Goal: Task Accomplishment & Management: Manage account settings

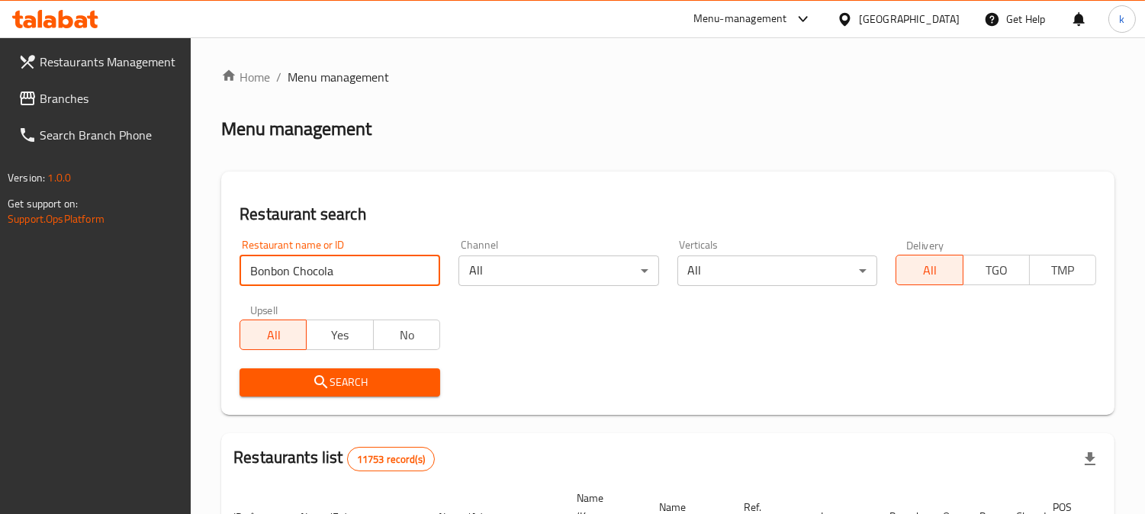
type input "Bonbon Chocola"
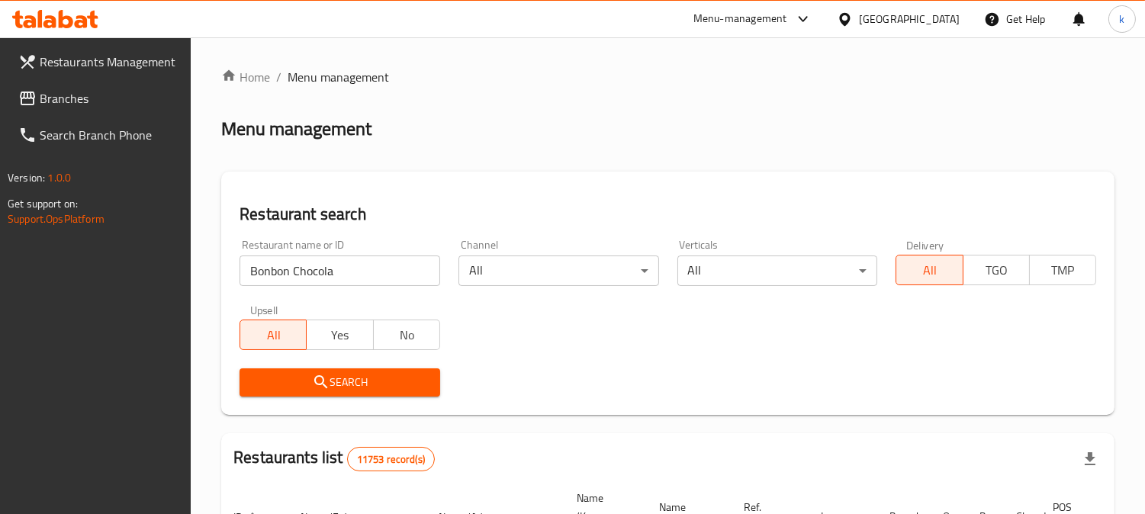
click at [331, 388] on span "Search" at bounding box center [340, 382] width 176 height 19
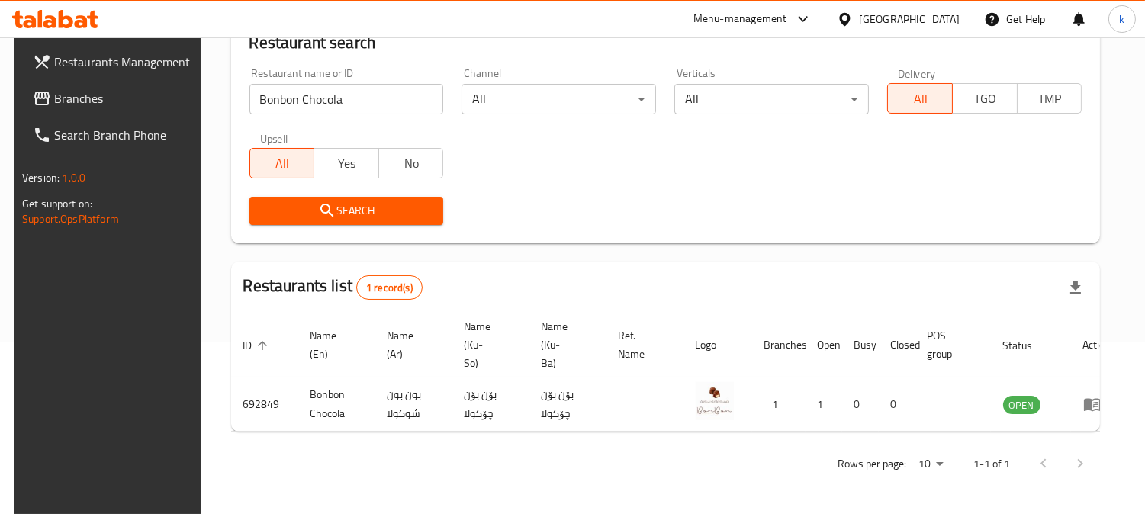
scroll to position [172, 0]
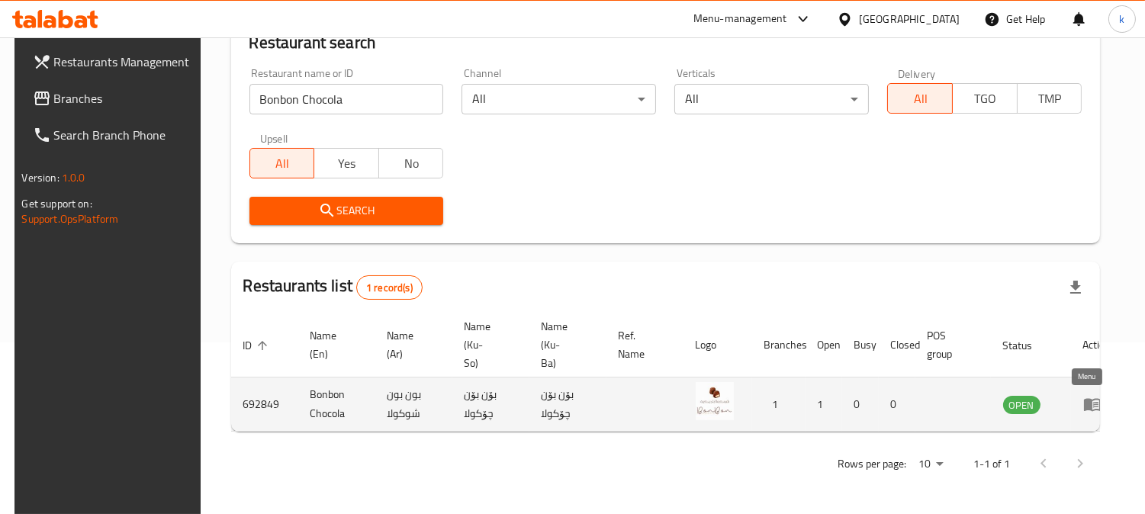
click at [1084, 403] on icon "enhanced table" at bounding box center [1092, 405] width 17 height 13
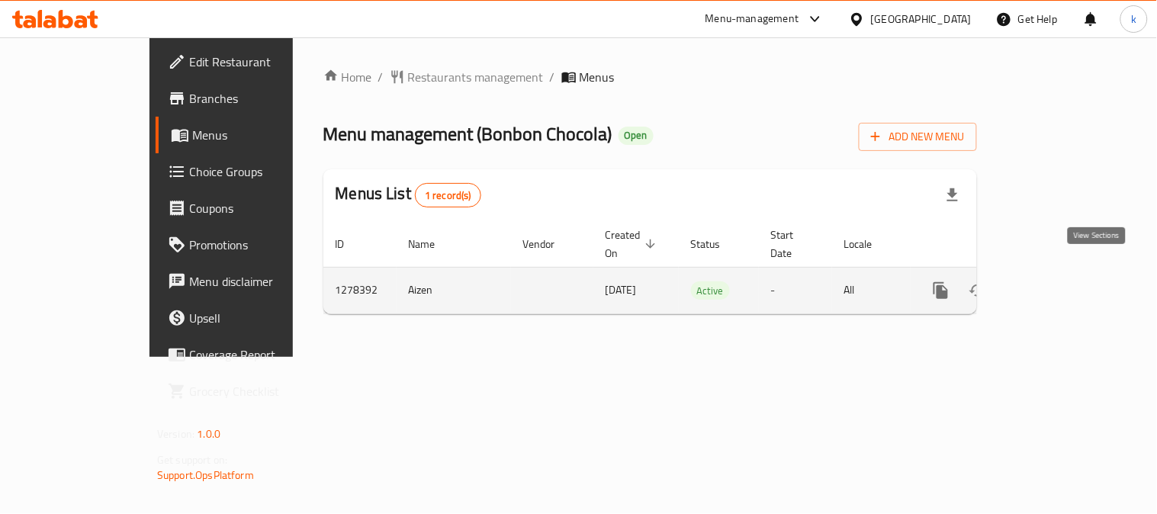
click at [1070, 272] on link "enhanced table" at bounding box center [1051, 290] width 37 height 37
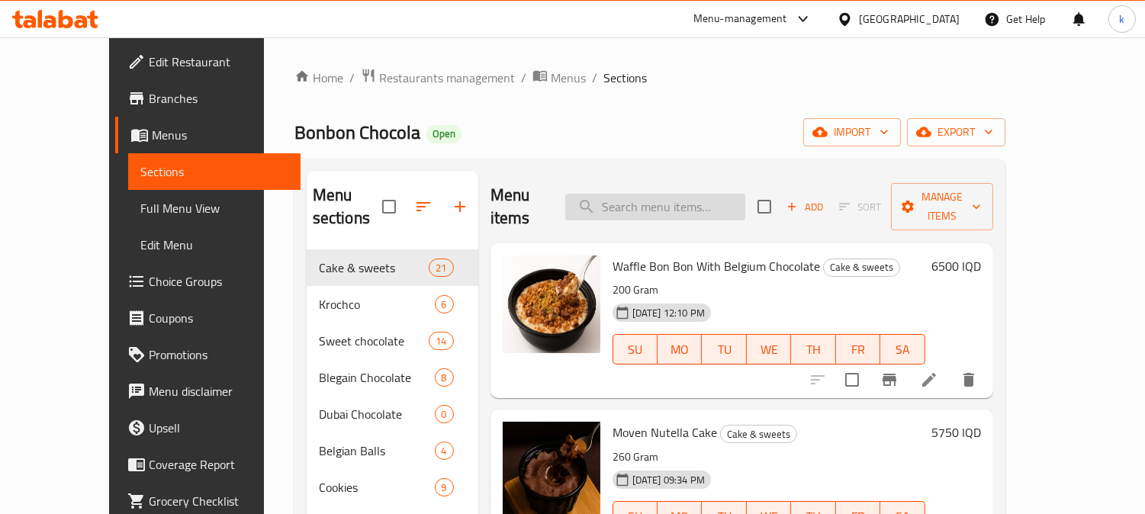
click at [681, 194] on input "search" at bounding box center [655, 207] width 180 height 27
paste input "Sweet Chocolate Mms"
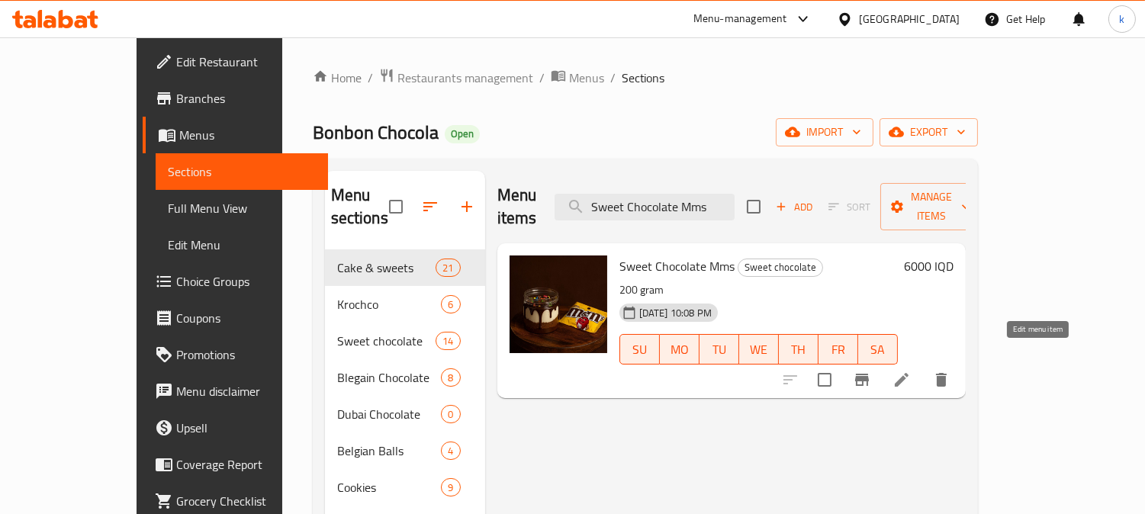
type input "Sweet Chocolate Mms"
click at [911, 371] on icon at bounding box center [902, 380] width 18 height 18
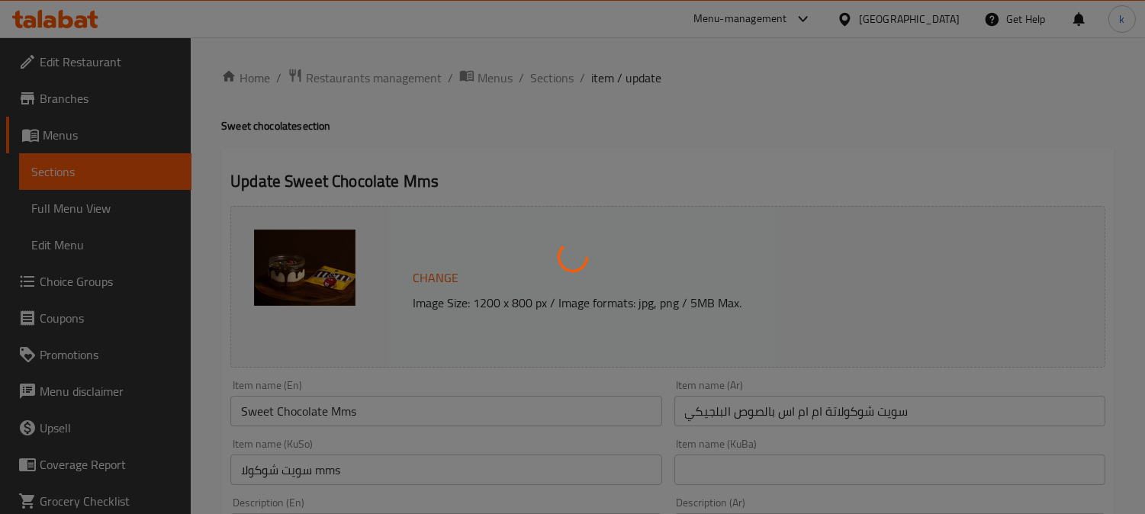
scroll to position [141, 0]
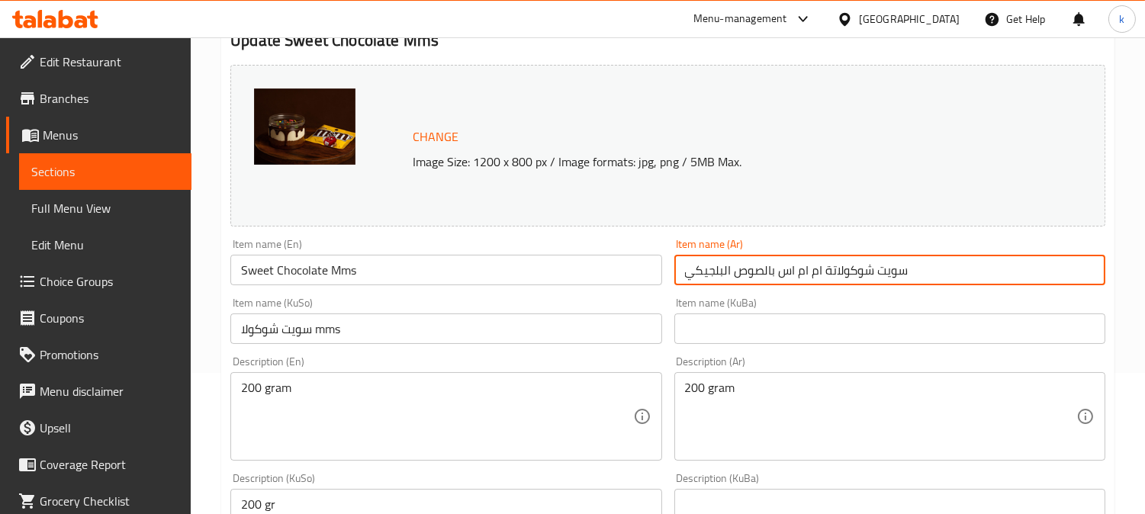
click at [942, 278] on input "سويت شوكولاتة ام ام اس بالصوص البلجيكي" at bounding box center [889, 270] width 431 height 31
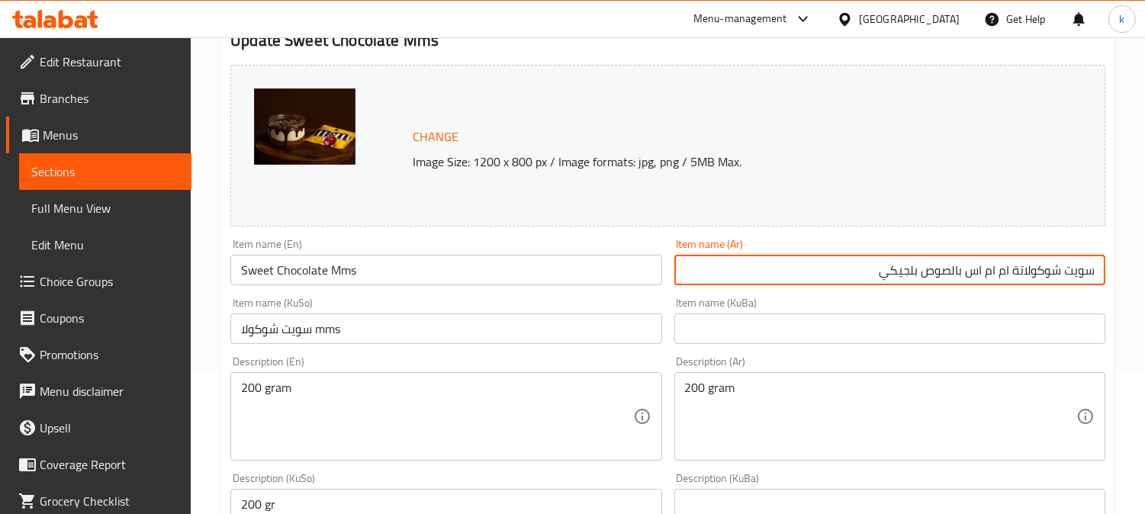
type input "سويت شوكولاتة ام ام اس بالصوص بلجيكي"
click at [445, 273] on input "Sweet Chocolate Mms" at bounding box center [445, 270] width 431 height 31
drag, startPoint x: 951, startPoint y: 269, endPoint x: 839, endPoint y: 286, distance: 113.5
click at [839, 286] on div "Item name (Ar) سويت شوكولاتة ام ام اس بالصوص بلجيكي Item name (Ar)" at bounding box center [889, 262] width 443 height 59
drag, startPoint x: 423, startPoint y: 258, endPoint x: 482, endPoint y: 272, distance: 60.5
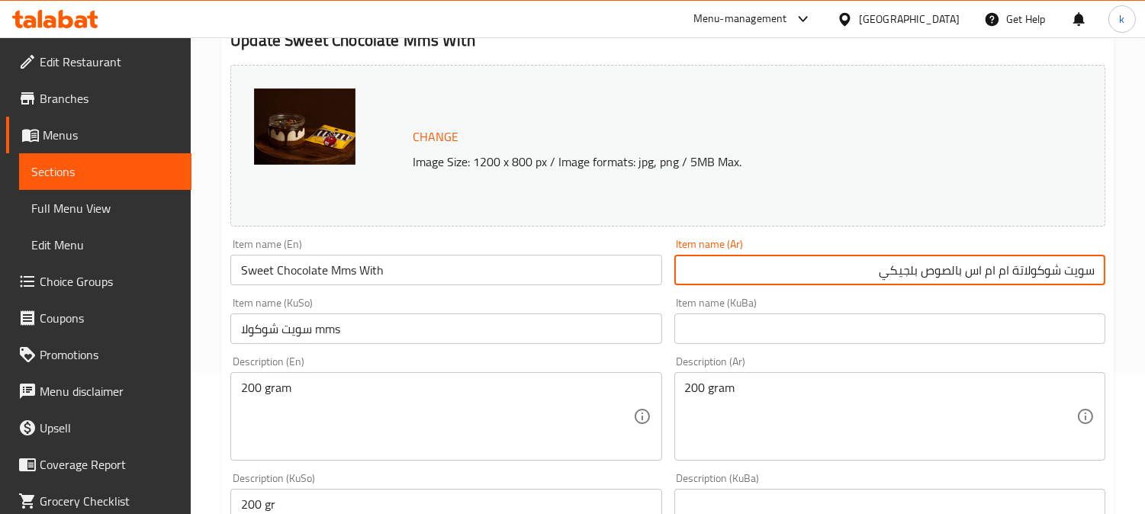
click at [423, 260] on input "Sweet Chocolate Mms With" at bounding box center [445, 270] width 431 height 31
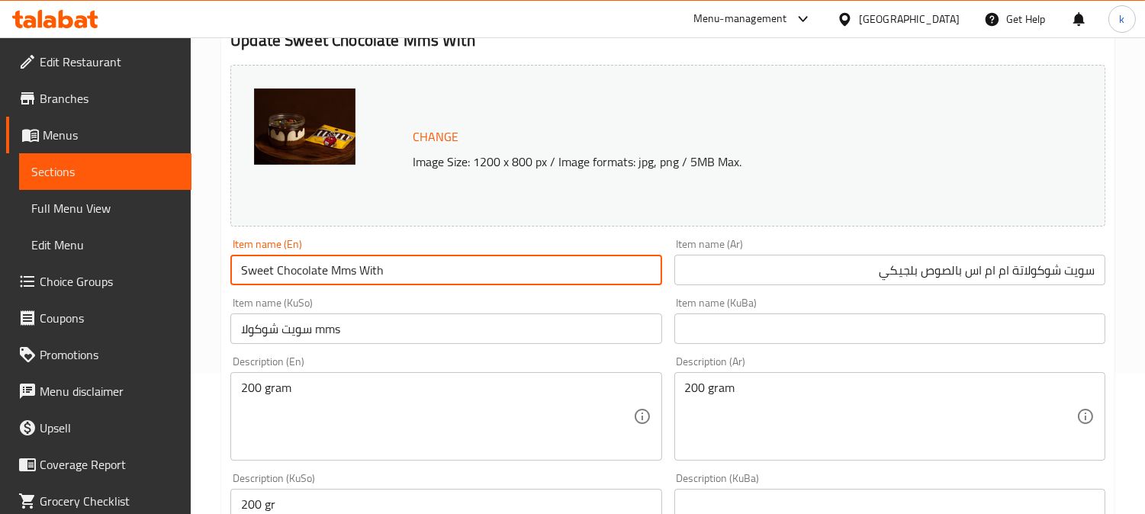
paste input "Belgian sauce"
click at [890, 275] on input "سويت شوكولاتة ام ام اس بالصوص بلجيكي" at bounding box center [889, 270] width 431 height 31
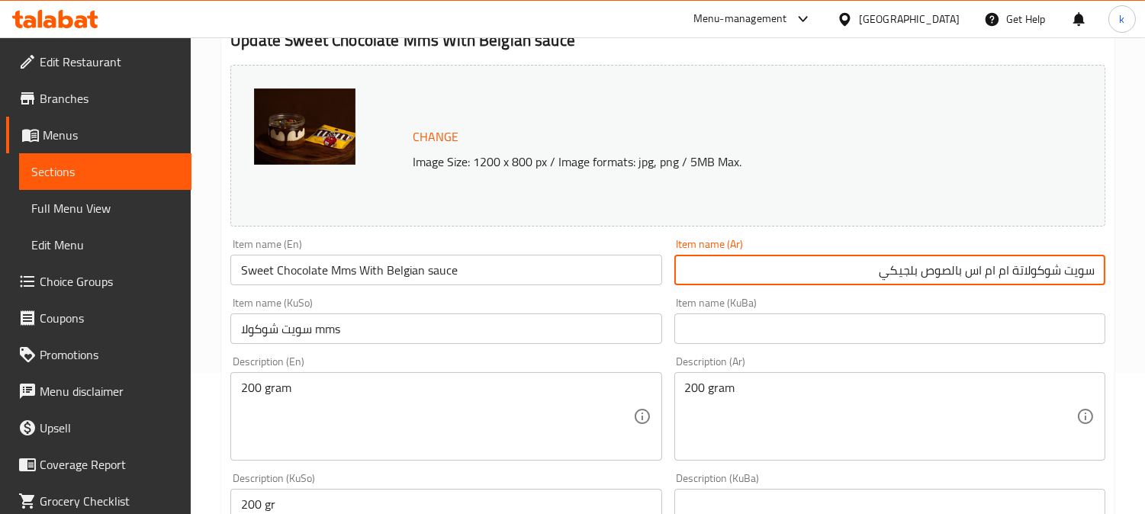
click at [890, 275] on input "سويت شوكولاتة ام ام اس بالصوص بلجيكي" at bounding box center [889, 270] width 431 height 31
click at [430, 271] on input "Sweet Chocolate Mms With Belgian sauce" at bounding box center [445, 270] width 431 height 31
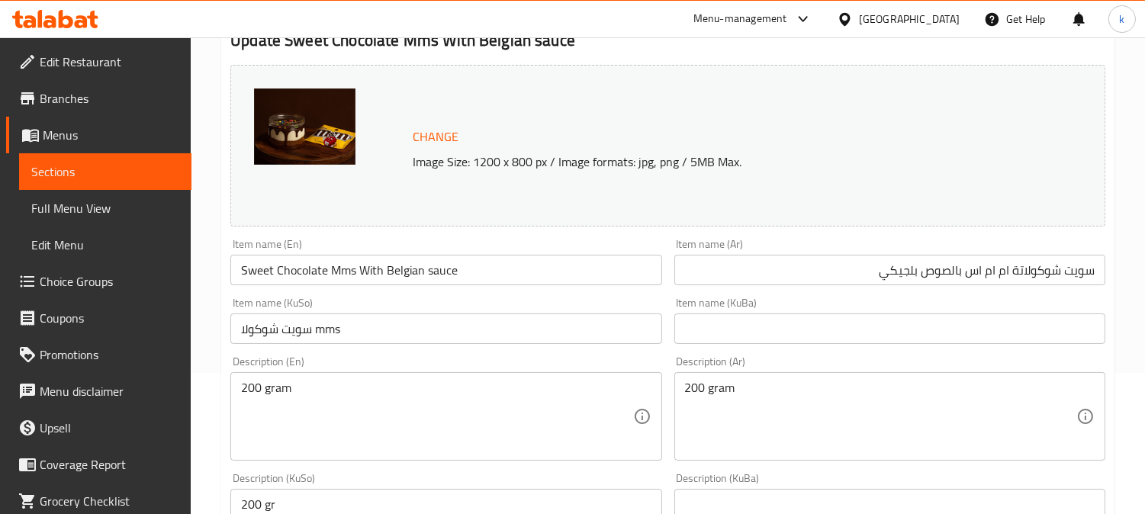
click at [429, 271] on input "Sweet Chocolate Mms With Belgian sauce" at bounding box center [445, 270] width 431 height 31
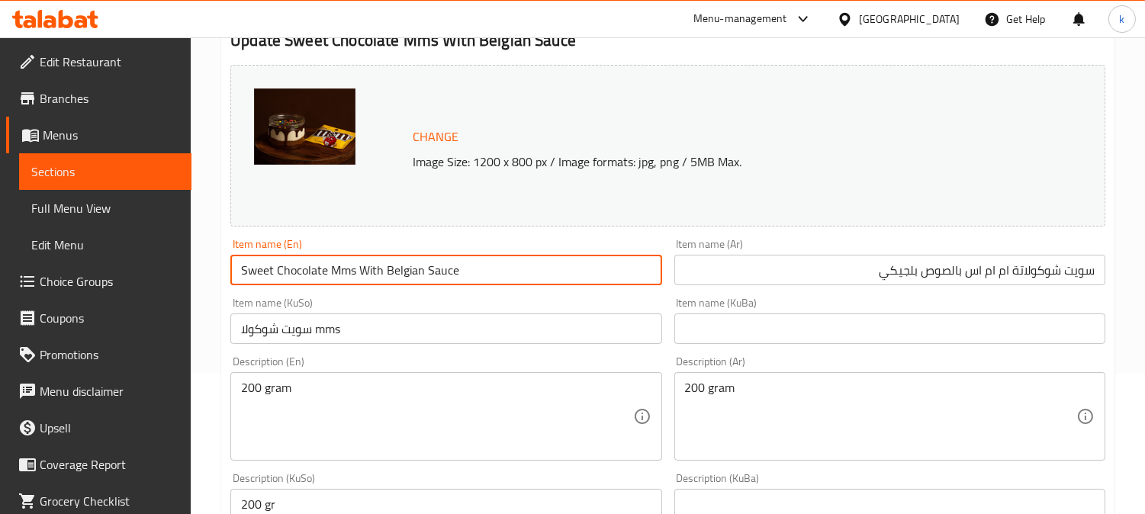
type input "Sweet Chocolate Mms With Belgian Sauce"
click at [399, 281] on input "Sweet Chocolate Mms With Belgian Sauce" at bounding box center [445, 270] width 431 height 31
drag, startPoint x: 399, startPoint y: 281, endPoint x: 461, endPoint y: 260, distance: 65.1
click at [401, 278] on input "Sweet Chocolate Mms With Belgian Sauce" at bounding box center [445, 270] width 431 height 31
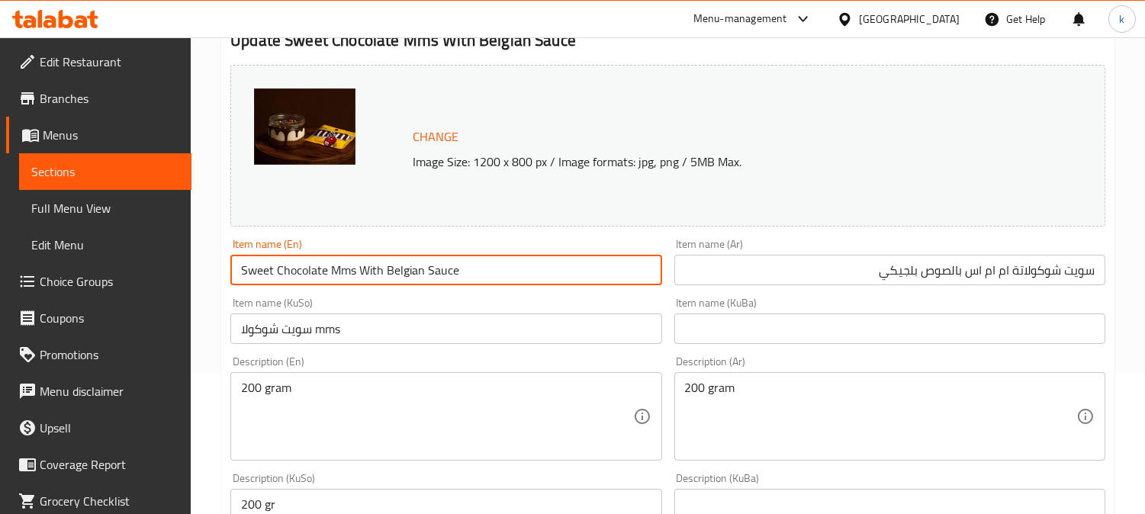
drag, startPoint x: 942, startPoint y: 324, endPoint x: 961, endPoint y: 322, distance: 19.1
click at [945, 324] on input "text" at bounding box center [889, 329] width 431 height 31
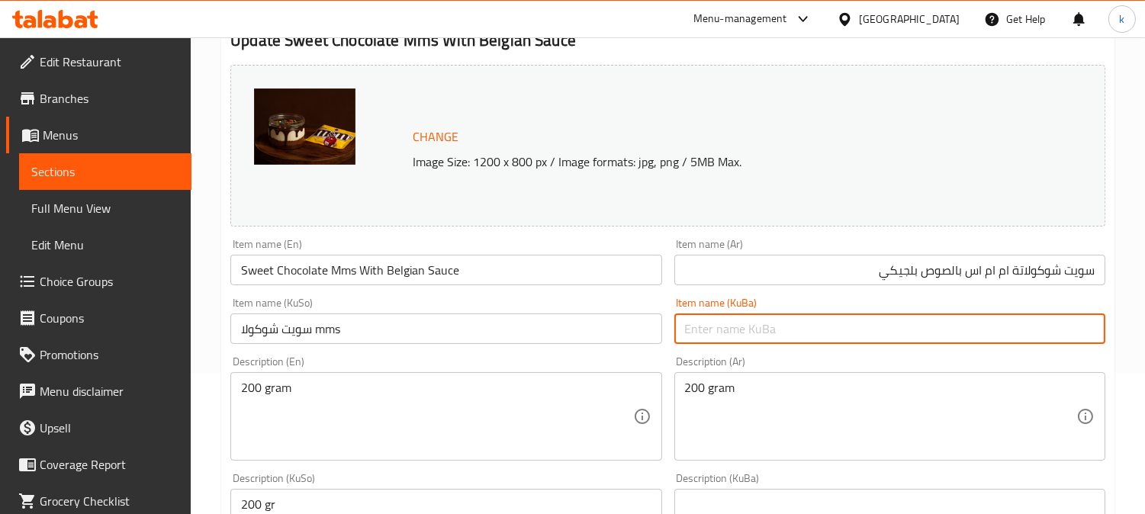
paste input "شوکولاتەی شیرین Mms لەگەڵ سۆسی بەلجیکی"
click at [988, 331] on input "شوکولاتەی شیرین Mms لەگەڵ سۆسی بەلجیکی" at bounding box center [889, 329] width 431 height 31
type input "سویت چوکولاتەی ئێم ئێم ئێس بە سۆسی بەلجیکی"
click at [349, 269] on input "Sweet Chocolate Mms With Belgian Sauce" at bounding box center [445, 270] width 431 height 31
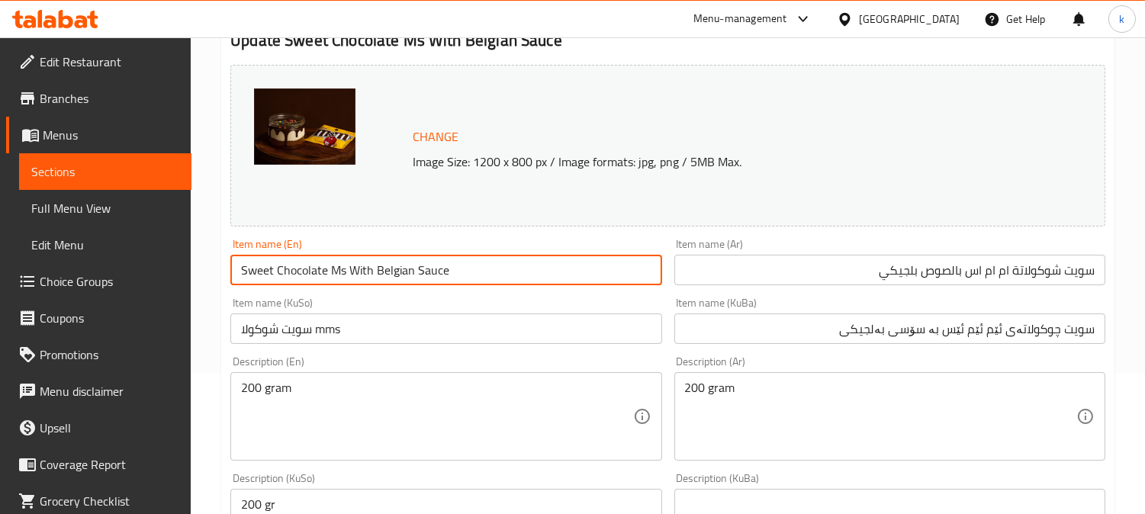
type input "Sweet Chocolate Mms With Belgian Sauce"
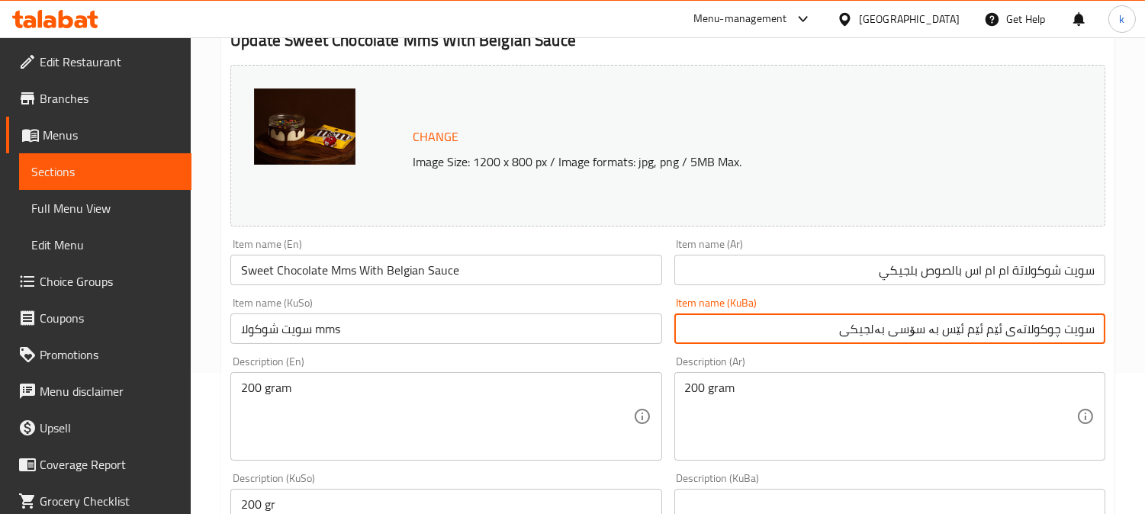
click at [958, 331] on input "سویت چوکولاتەی ئێم ئێم ئێس بە سۆسی بەلجیکی" at bounding box center [889, 329] width 431 height 31
click at [417, 332] on input "سويت شوكولا mms" at bounding box center [445, 329] width 431 height 31
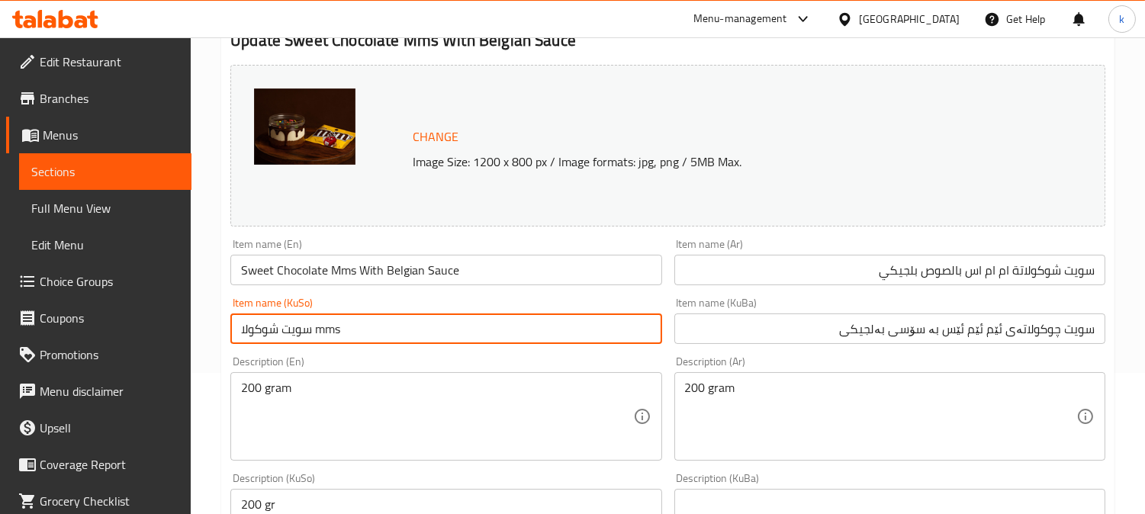
click at [417, 332] on input "سويت شوكولا mms" at bounding box center [445, 329] width 431 height 31
paste input "یت چوکولاتەی ئێم ئێم ئێس بە سۆسی بەلجیکی"
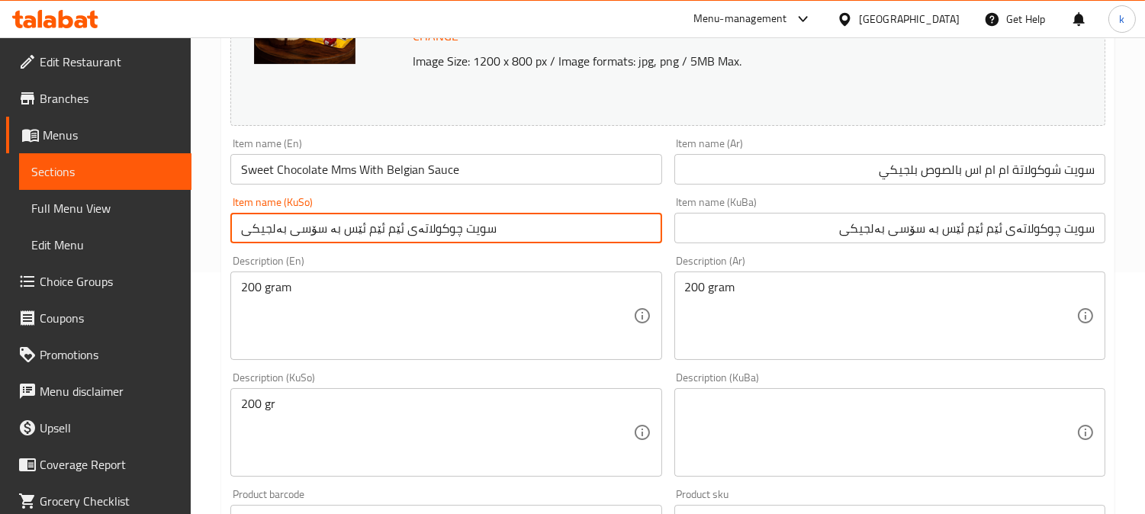
scroll to position [282, 0]
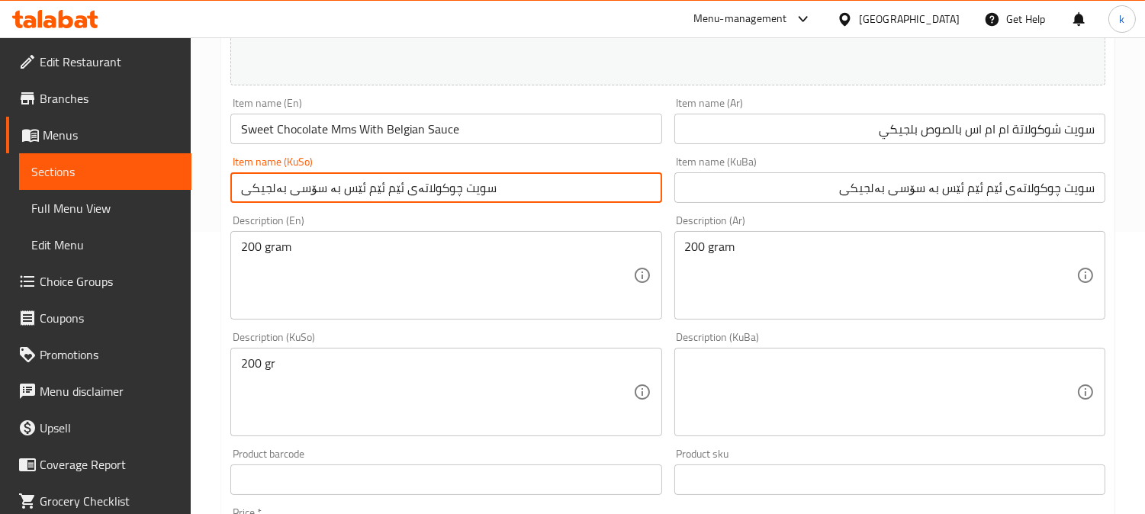
type input "سویت چوکولاتەی ئێم ئێم ئێس بە سۆسی بەلجیکی"
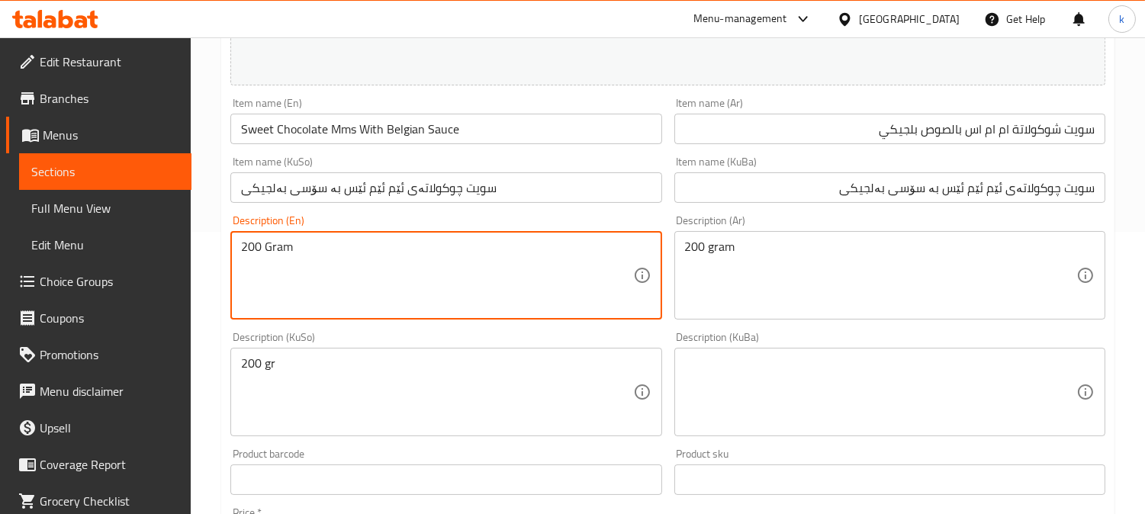
type textarea "200 Gram"
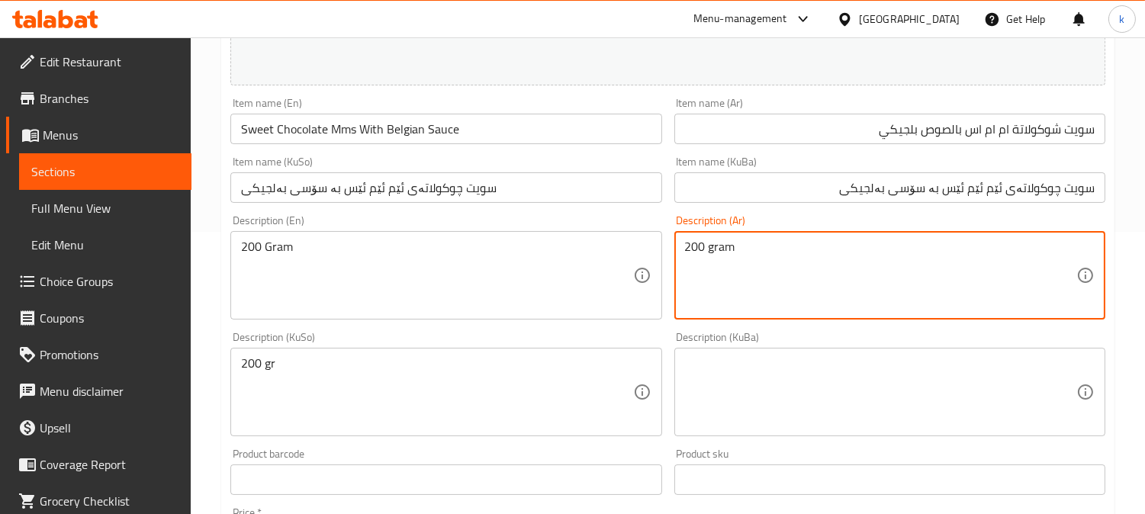
drag, startPoint x: 819, startPoint y: 248, endPoint x: 729, endPoint y: 246, distance: 90.1
click at [729, 246] on textarea "200 gram" at bounding box center [880, 276] width 391 height 72
type textarea "200 جرام"
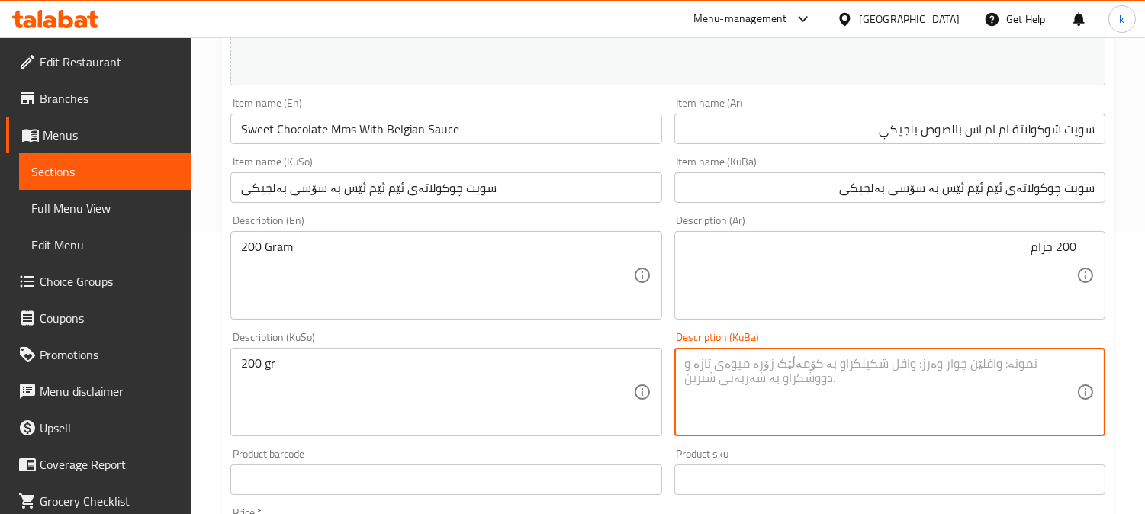
click at [864, 384] on textarea at bounding box center [880, 392] width 391 height 72
click at [884, 359] on textarea "200 گرام" at bounding box center [880, 392] width 391 height 72
type textarea "200 گرام"
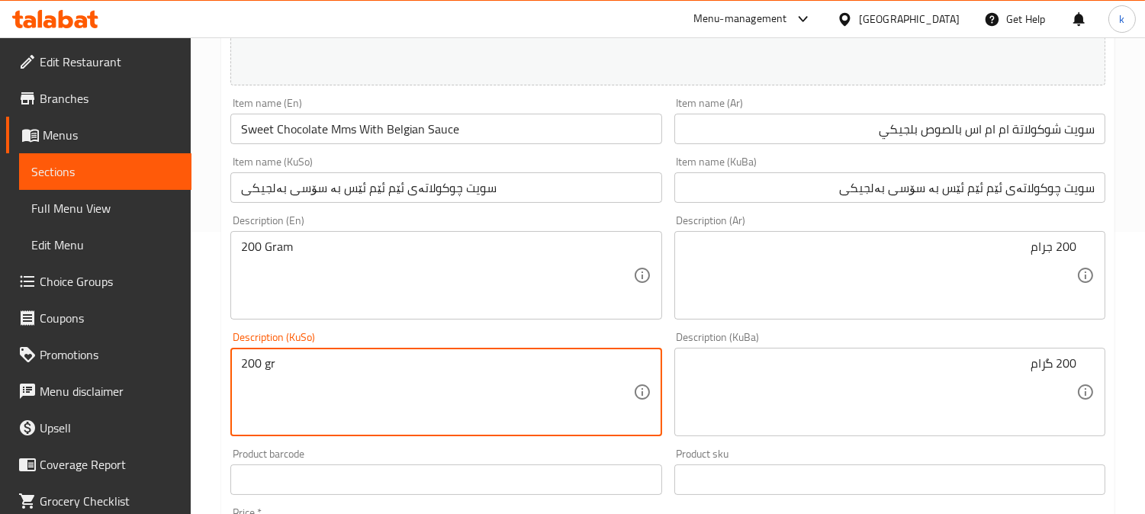
drag, startPoint x: 356, startPoint y: 368, endPoint x: 131, endPoint y: 354, distance: 224.7
paste textarea "گرام"
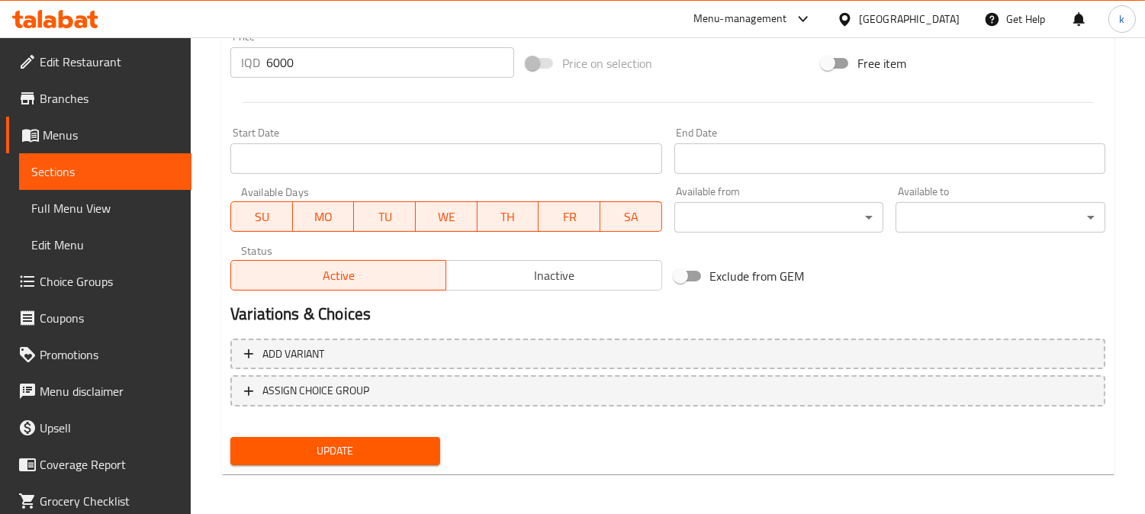
type textarea "200 گرام"
click at [397, 448] on span "Update" at bounding box center [335, 451] width 185 height 19
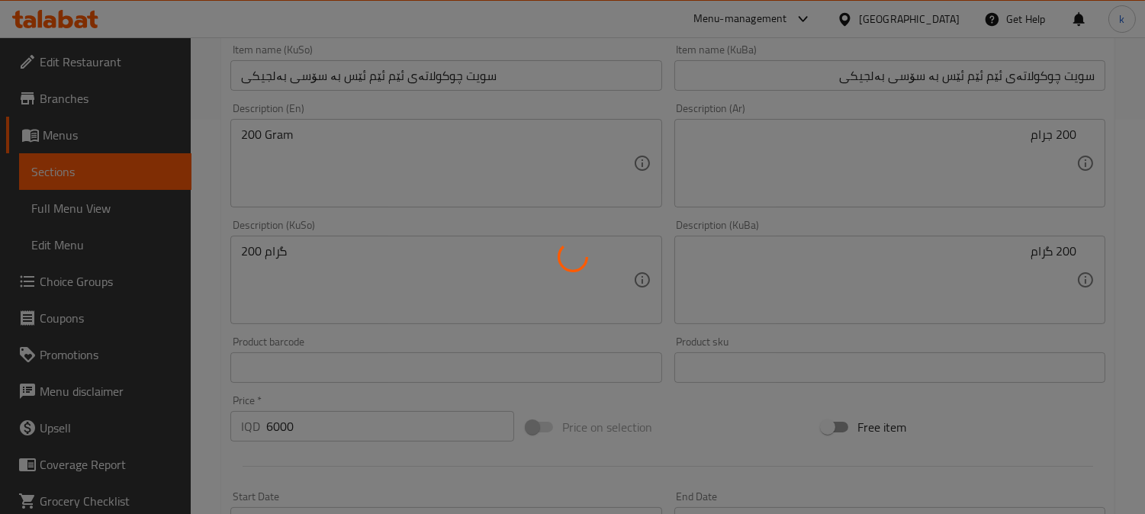
scroll to position [193, 0]
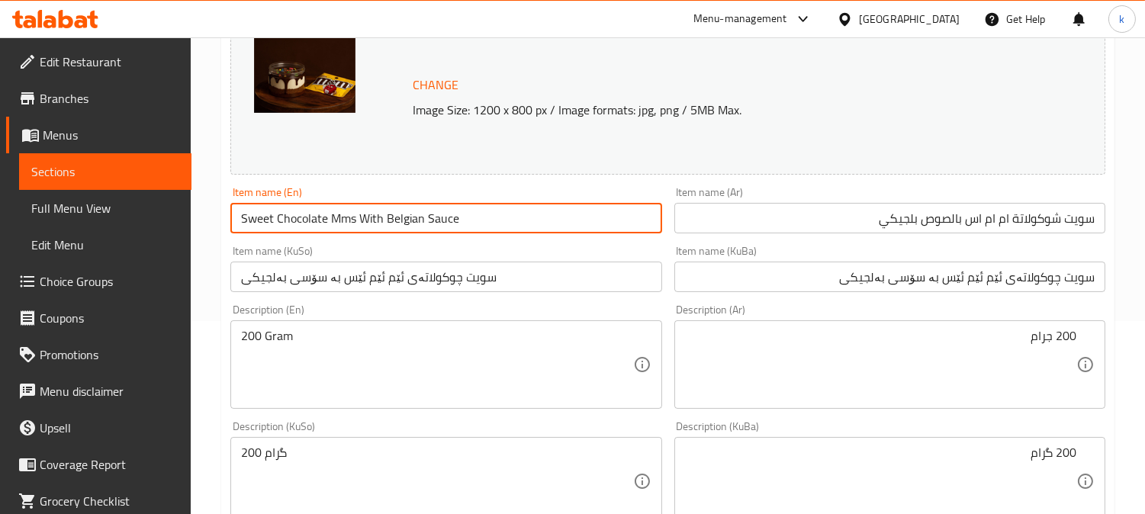
click at [361, 224] on input "Sweet Chocolate Mms With Belgian Sauce" at bounding box center [445, 218] width 431 height 31
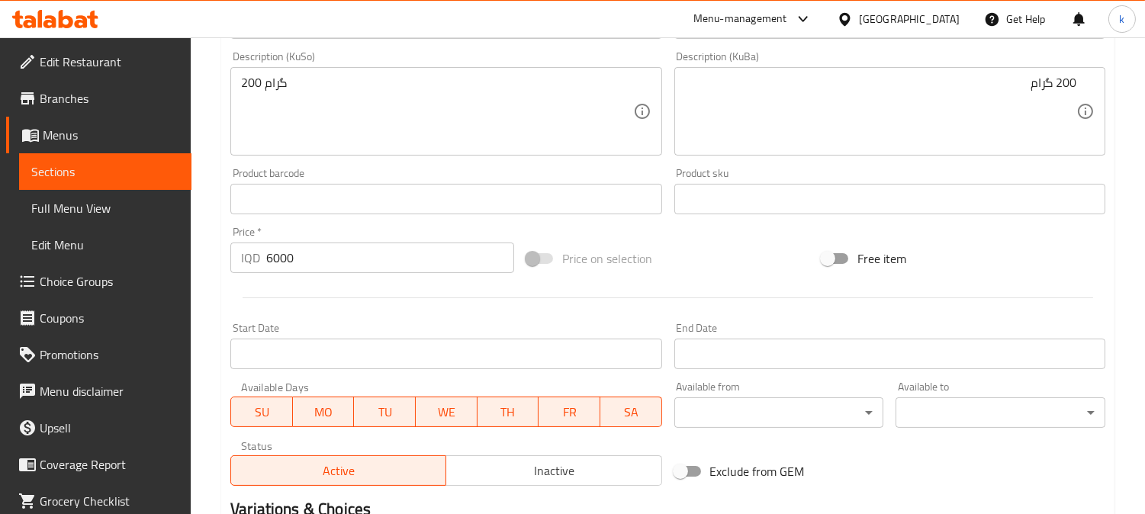
scroll to position [758, 0]
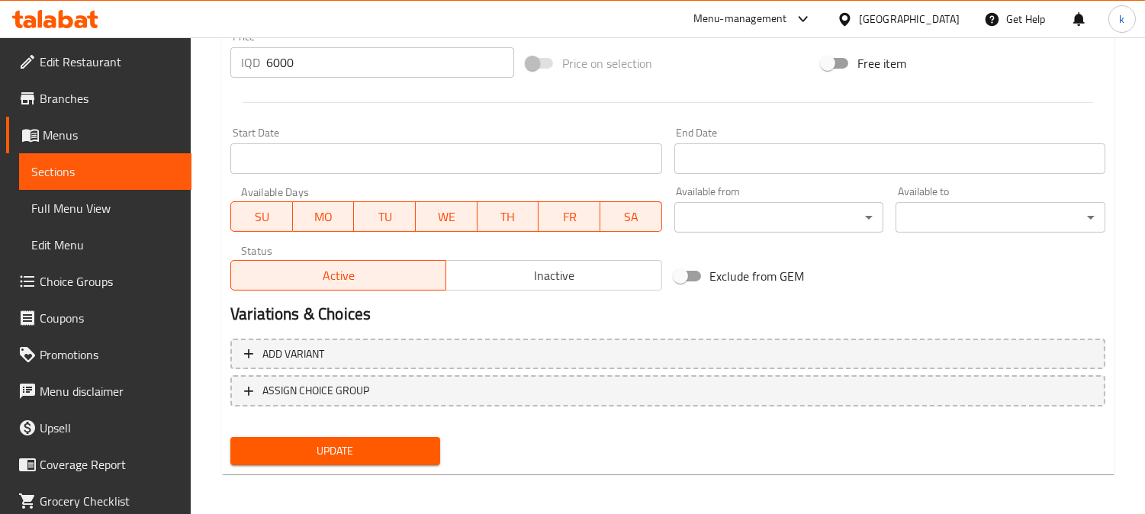
drag, startPoint x: 308, startPoint y: 458, endPoint x: 270, endPoint y: 333, distance: 130.8
click at [307, 458] on button "Update" at bounding box center [335, 451] width 210 height 28
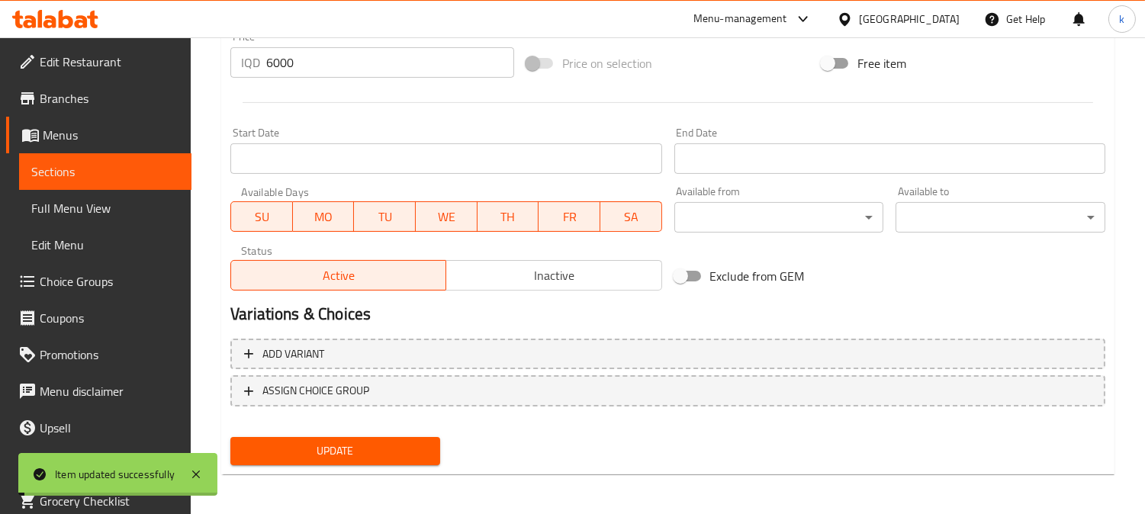
click at [101, 209] on span "Full Menu View" at bounding box center [105, 208] width 148 height 18
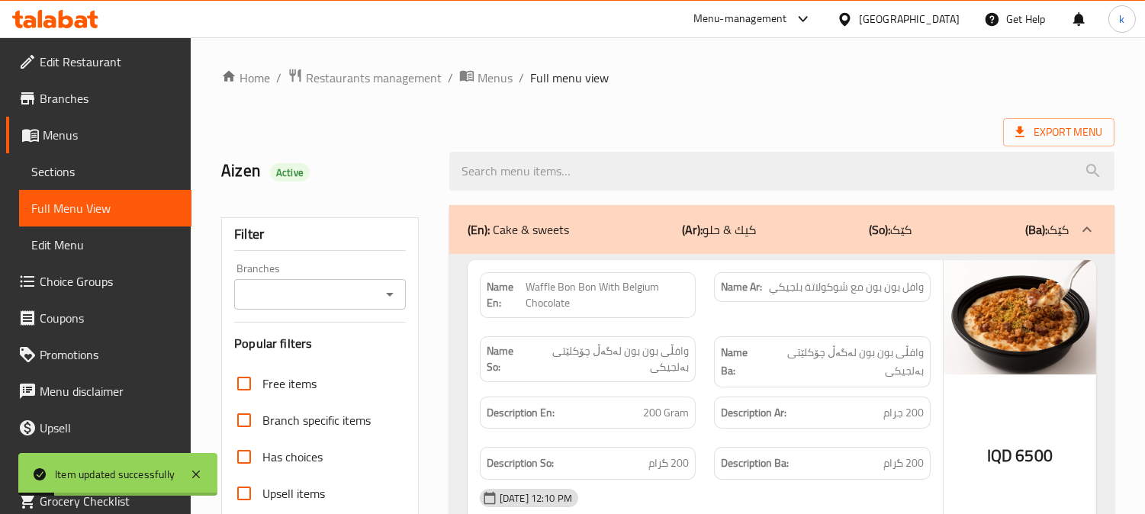
click at [261, 298] on input "Branches" at bounding box center [307, 294] width 137 height 21
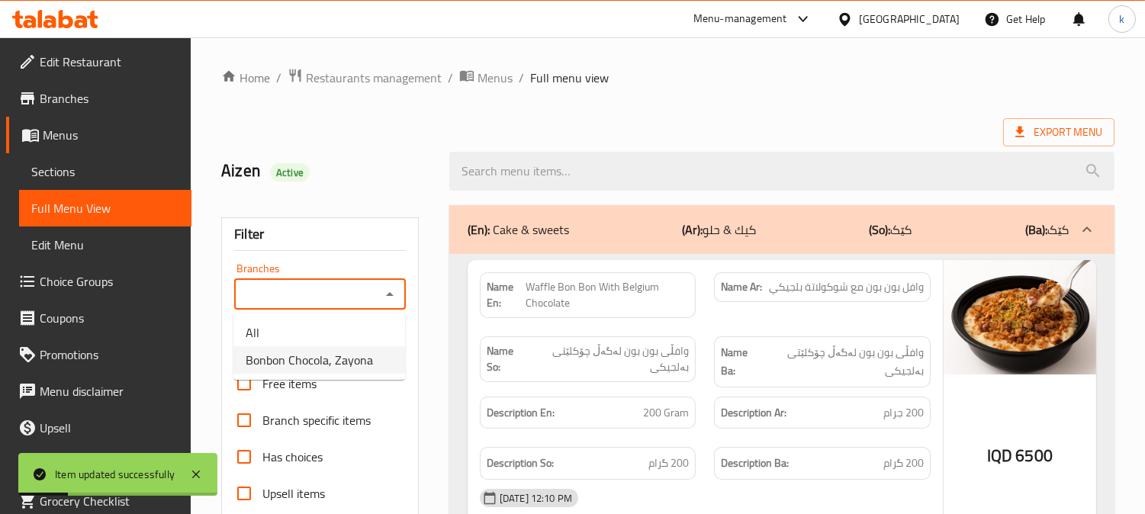
drag, startPoint x: 348, startPoint y: 356, endPoint x: 388, endPoint y: 331, distance: 46.6
click at [349, 356] on span "Bonbon Chocola, Zayona" at bounding box center [309, 360] width 127 height 18
type input "Bonbon Chocola, Zayona"
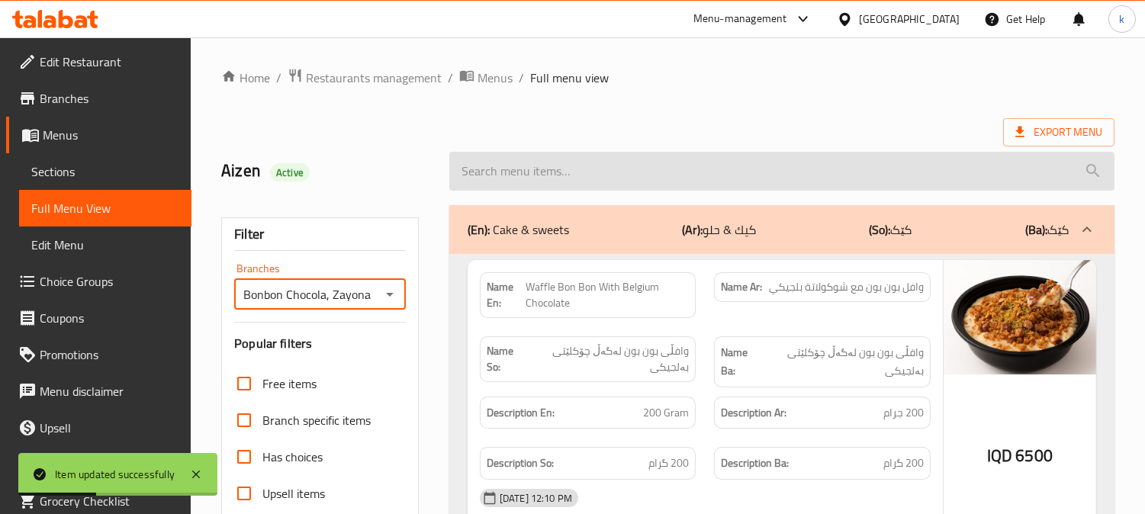
click at [583, 173] on input "search" at bounding box center [781, 171] width 665 height 39
paste input "Sweet Chocolate Mms With Belgian Sauce"
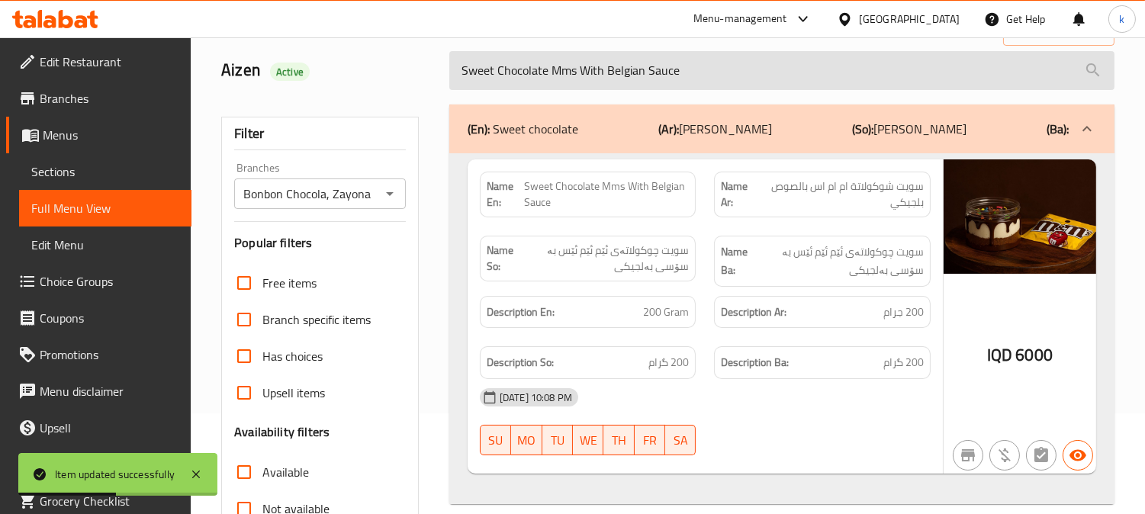
scroll to position [141, 0]
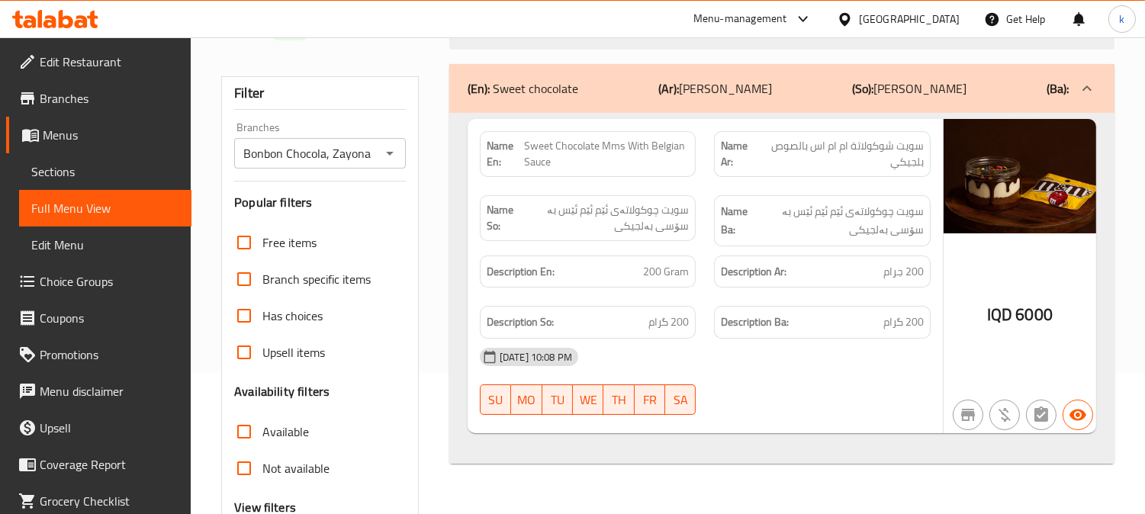
type input "Sweet Chocolate Mms With Belgian Sauce"
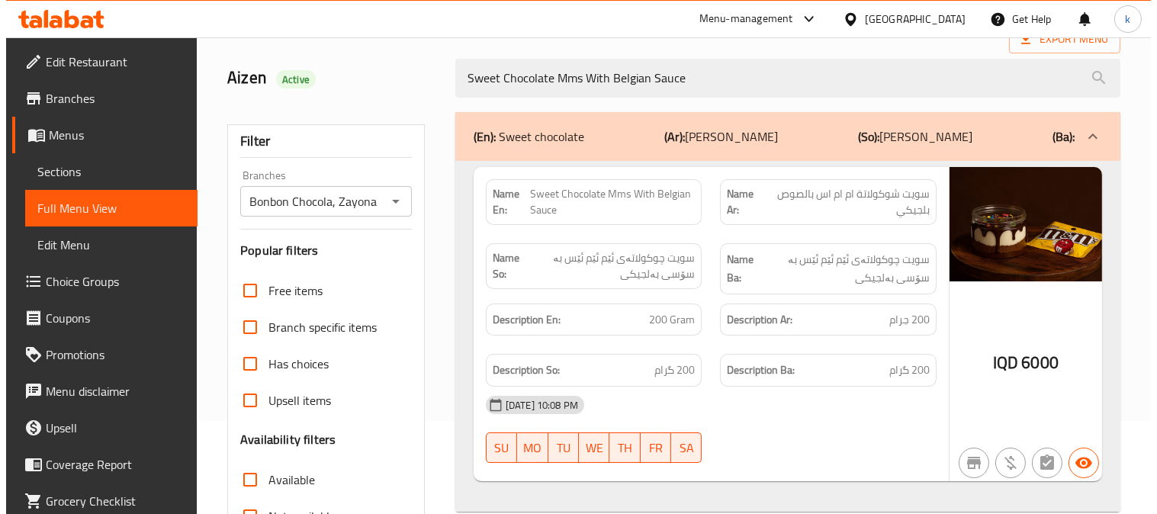
scroll to position [0, 0]
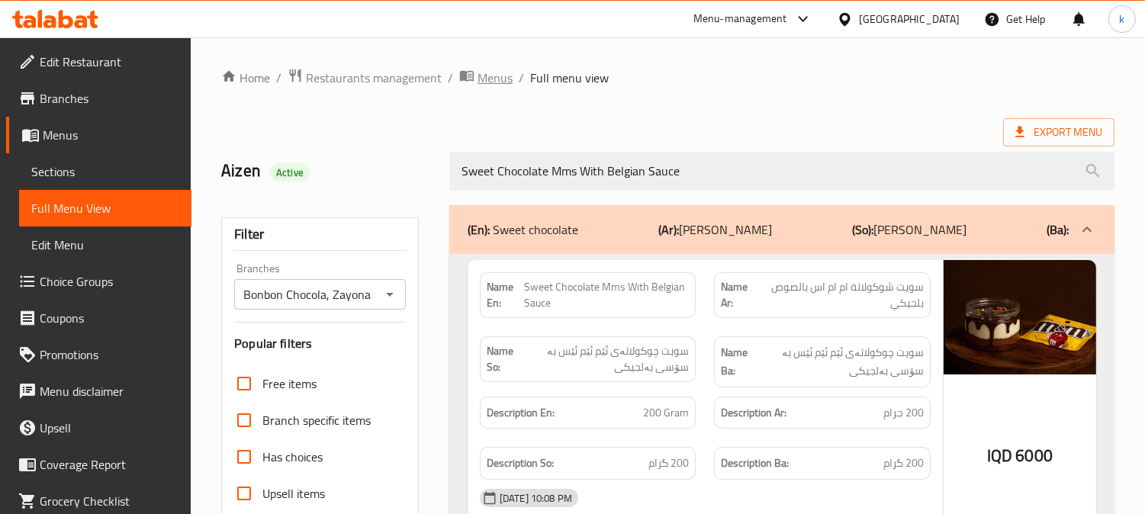
click at [478, 79] on span "Menus" at bounding box center [495, 78] width 35 height 18
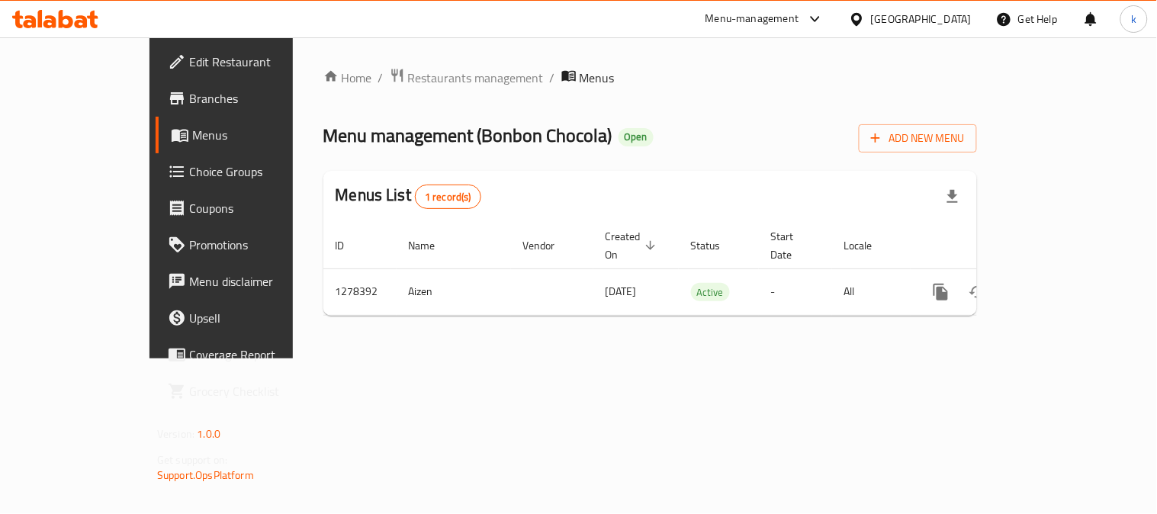
click at [79, 24] on icon at bounding box center [55, 19] width 86 height 18
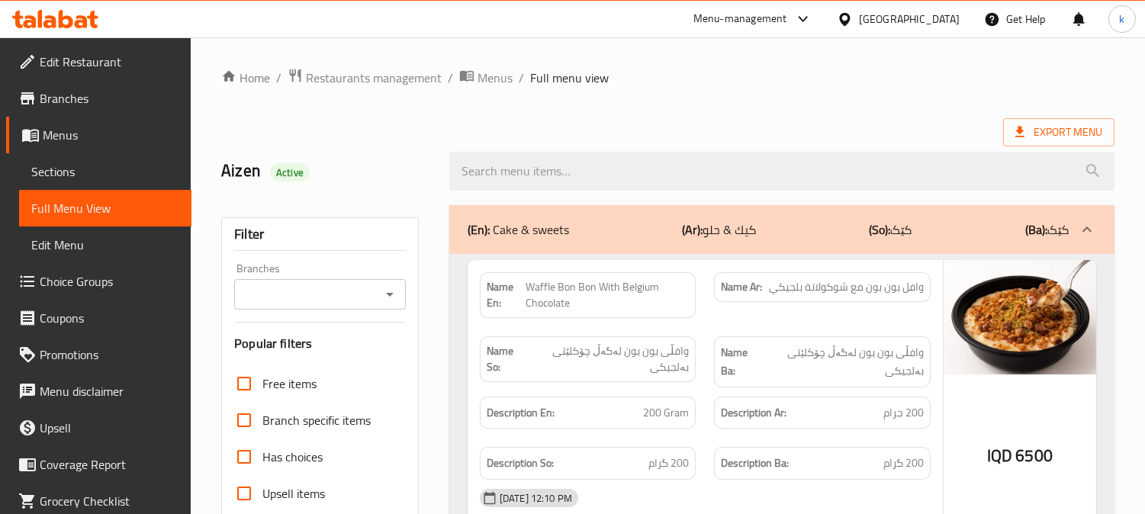
click at [69, 175] on span "Sections" at bounding box center [105, 172] width 148 height 18
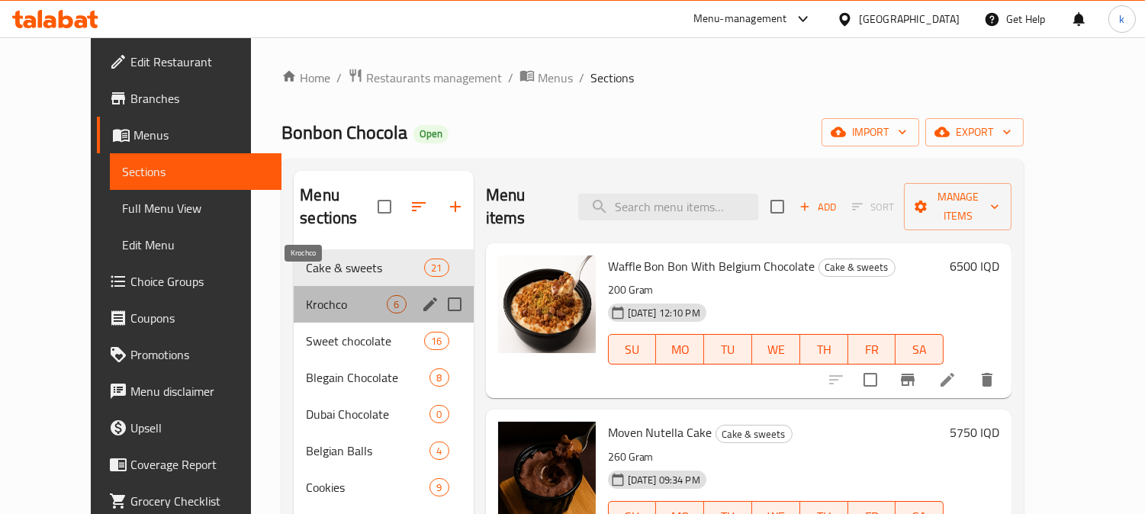
click at [326, 295] on span "Krochco" at bounding box center [346, 304] width 81 height 18
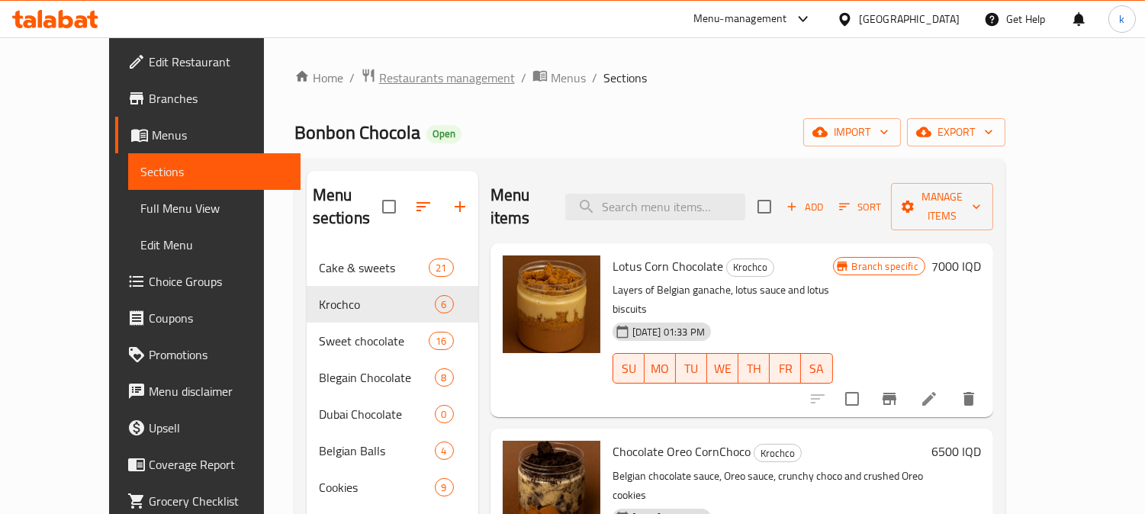
click at [379, 73] on span "Restaurants management" at bounding box center [447, 78] width 136 height 18
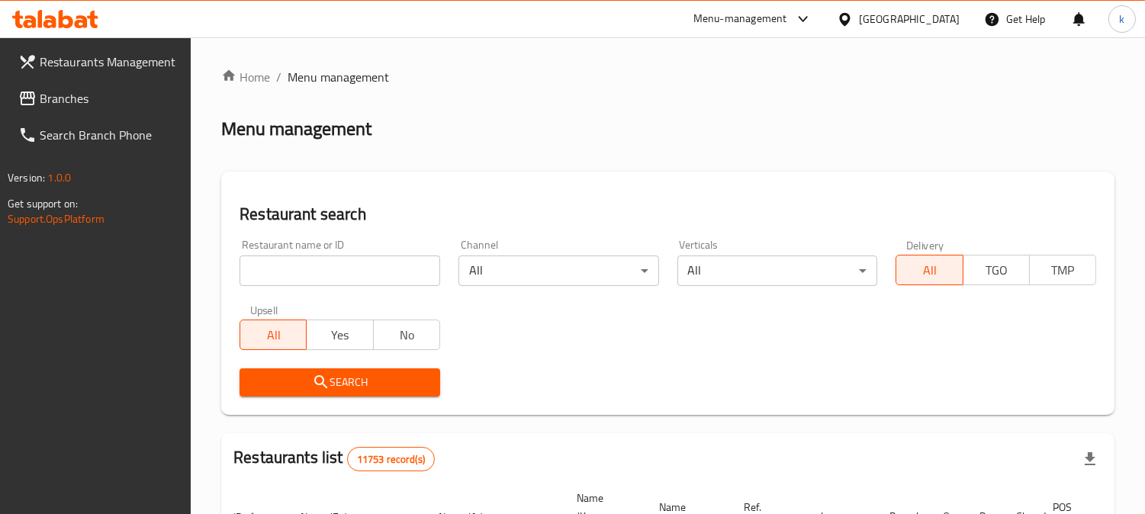
click at [48, 24] on icon at bounding box center [55, 19] width 86 height 18
click at [306, 272] on input "search" at bounding box center [340, 271] width 201 height 31
paste input "Zack"
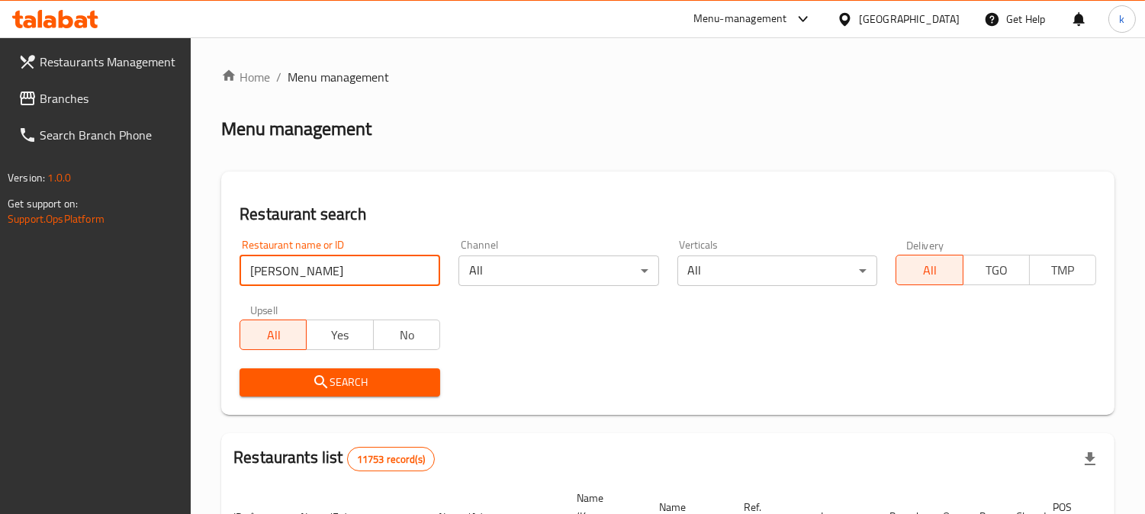
type input "Zack"
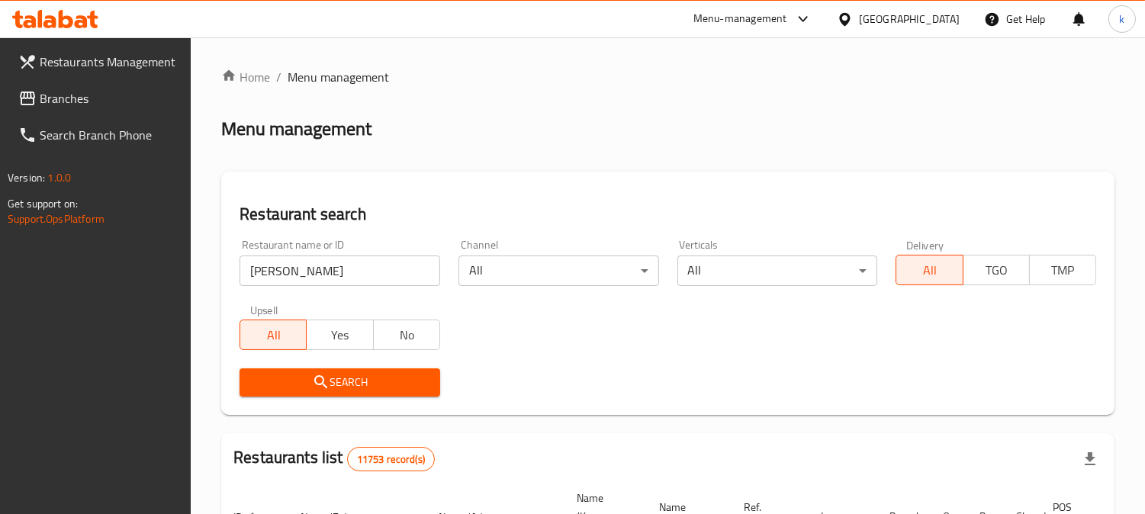
click at [312, 377] on icon "submit" at bounding box center [321, 382] width 18 height 18
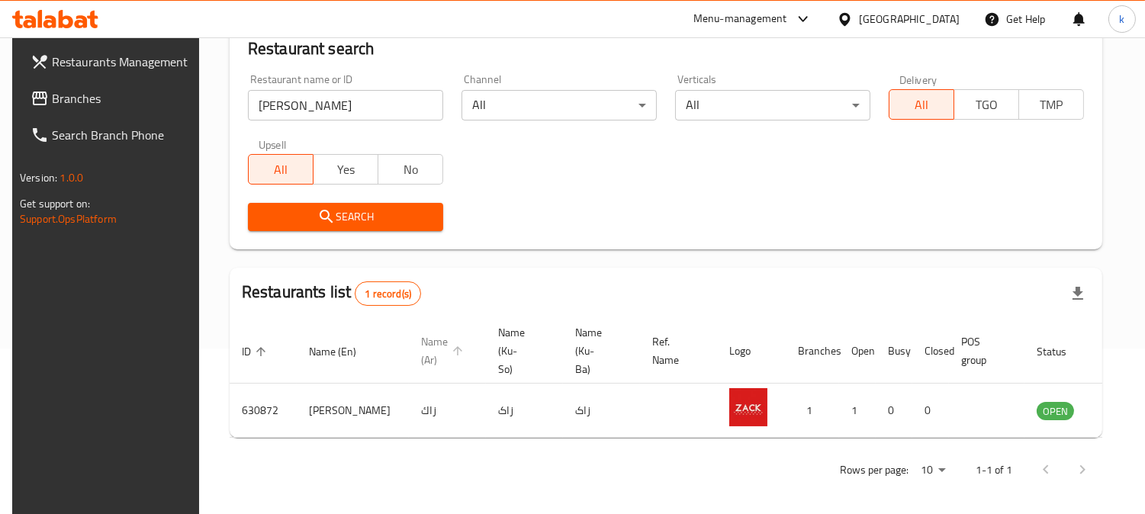
scroll to position [172, 0]
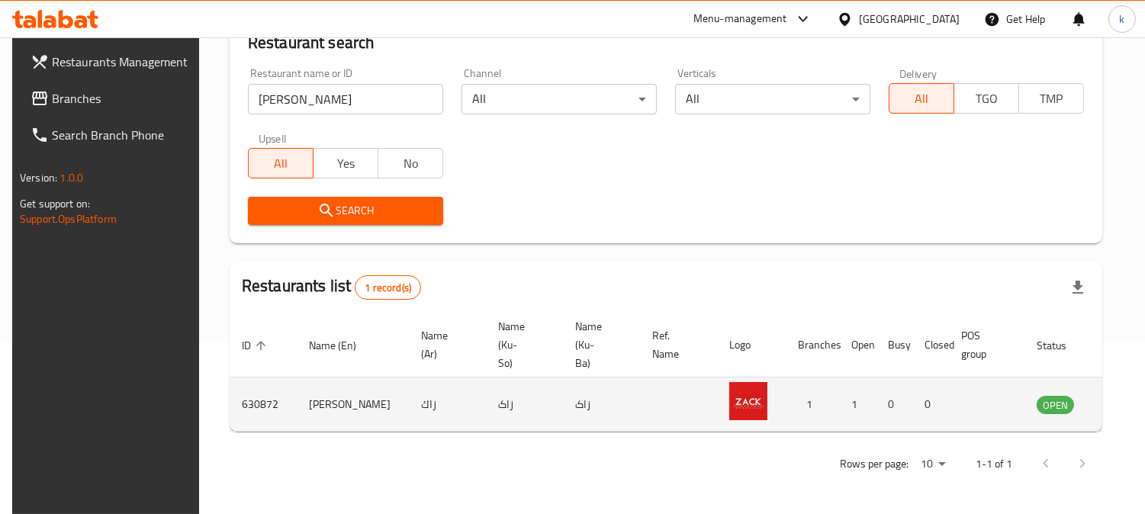
click at [1118, 407] on icon "enhanced table" at bounding box center [1126, 405] width 17 height 13
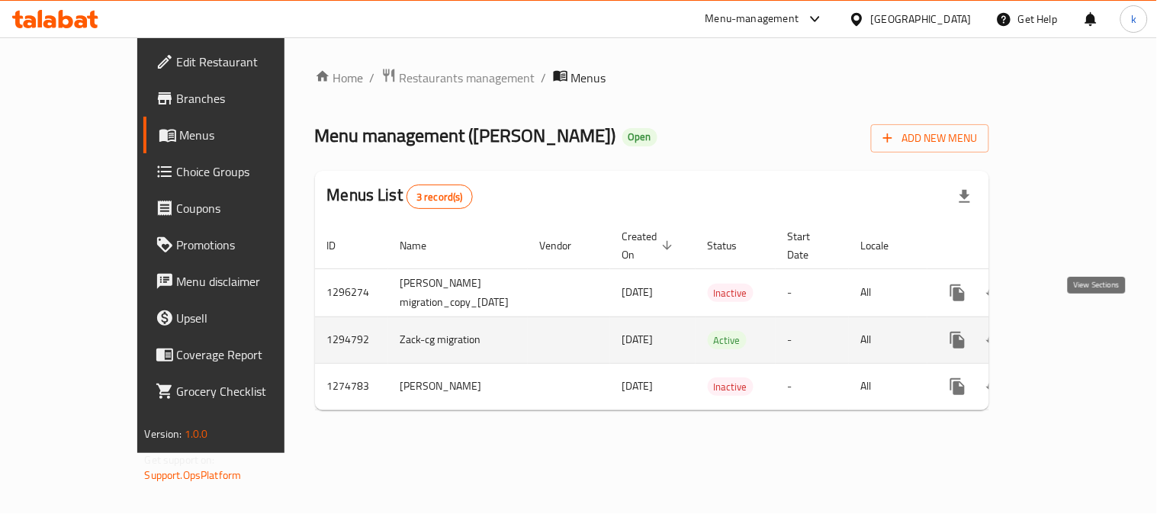
click at [1077, 331] on icon "enhanced table" at bounding box center [1068, 340] width 18 height 18
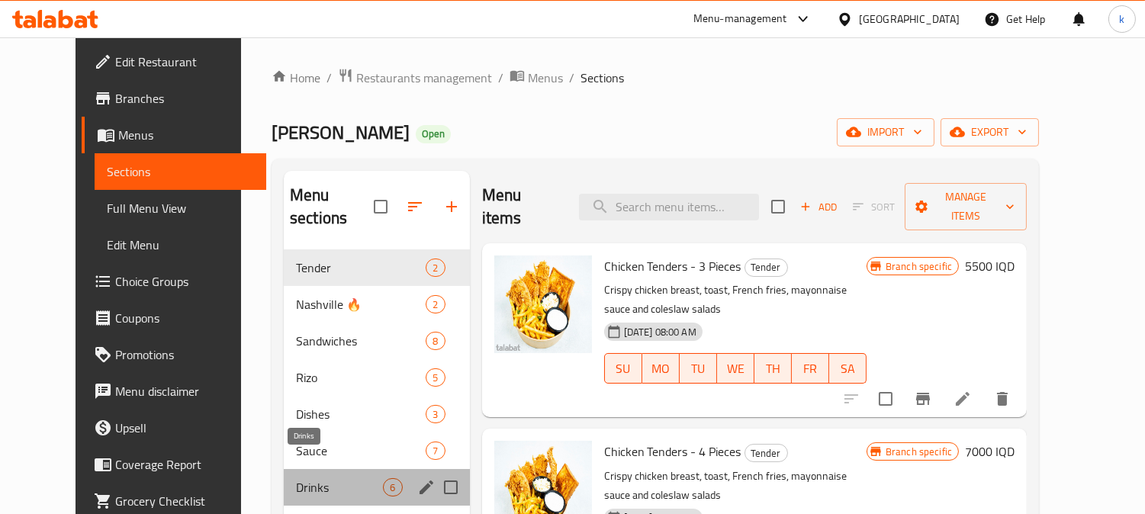
click at [296, 478] on span "Drinks" at bounding box center [339, 487] width 87 height 18
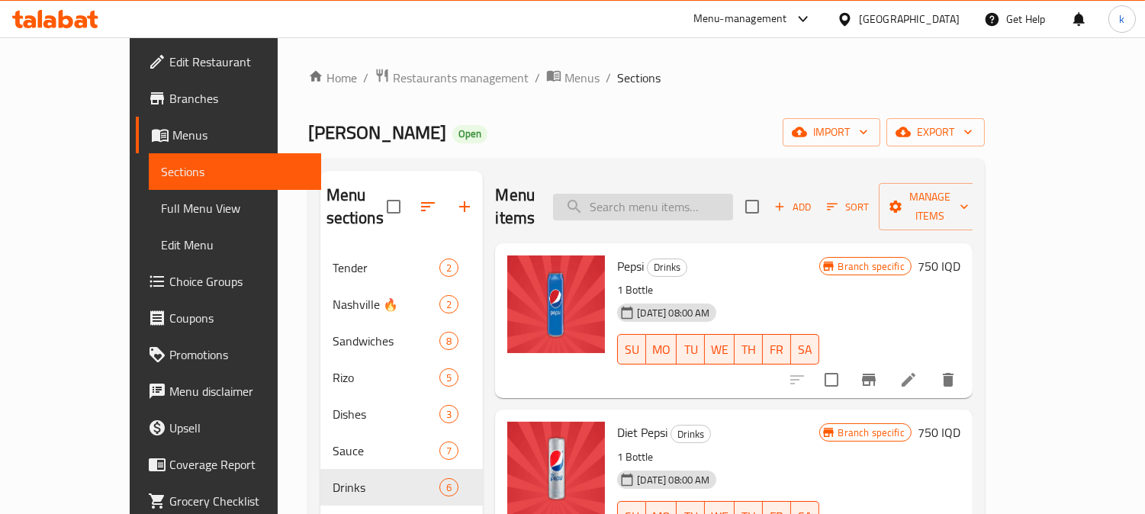
click at [720, 198] on input "search" at bounding box center [643, 207] width 180 height 27
paste input "7up Lemo"
type input "7up Lemo"
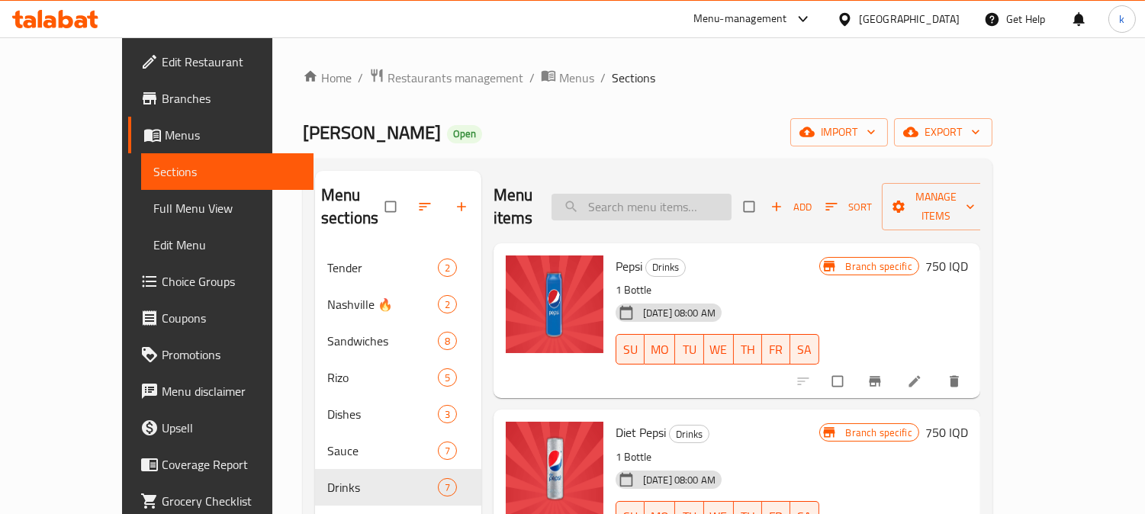
click at [697, 208] on input "search" at bounding box center [642, 207] width 180 height 27
paste input "7up Lemo"
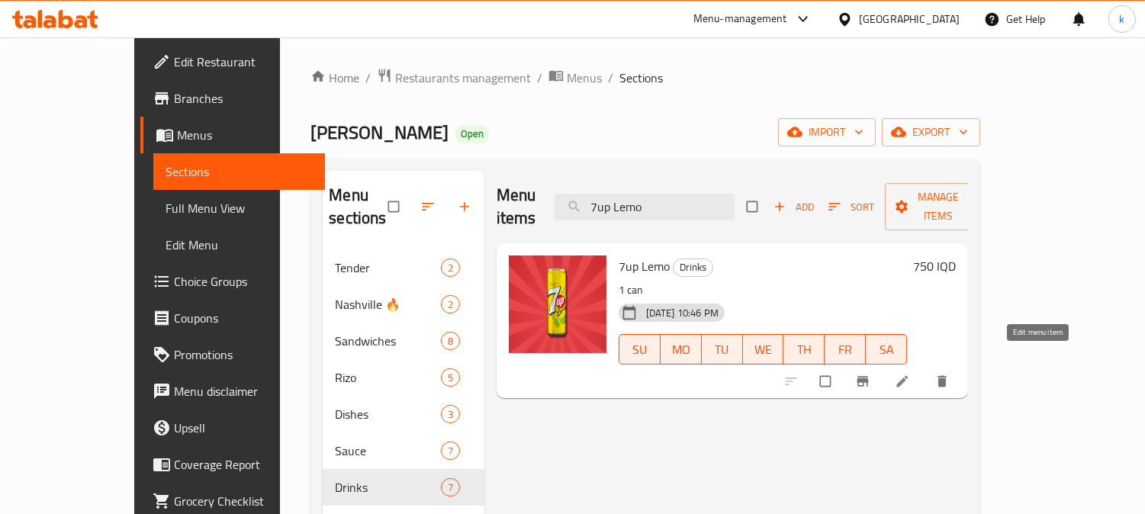
type input "7up Lemo"
click at [909, 376] on icon at bounding box center [902, 381] width 11 height 11
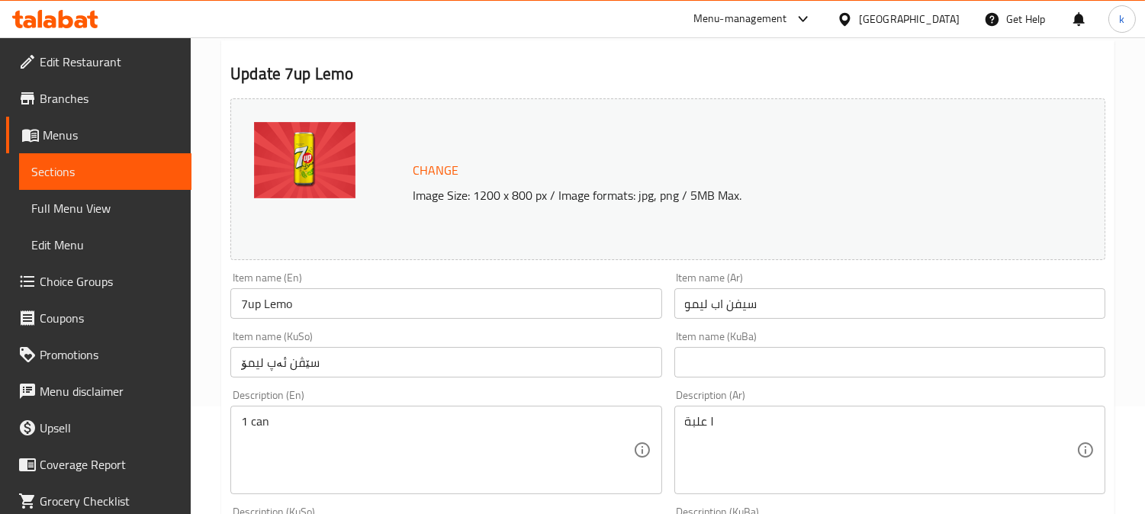
scroll to position [141, 0]
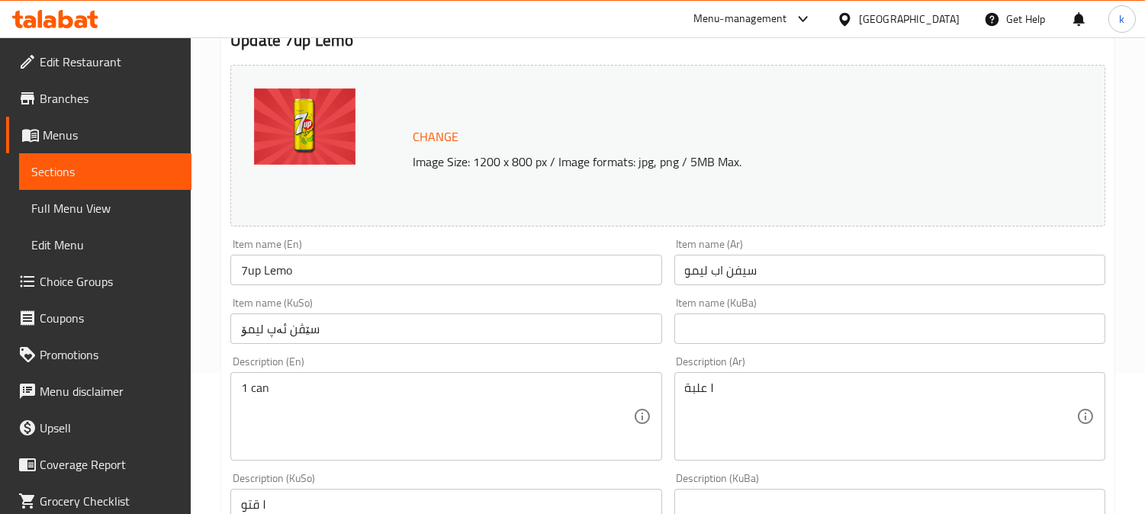
click at [255, 273] on input "7up Lemo" at bounding box center [445, 270] width 431 height 31
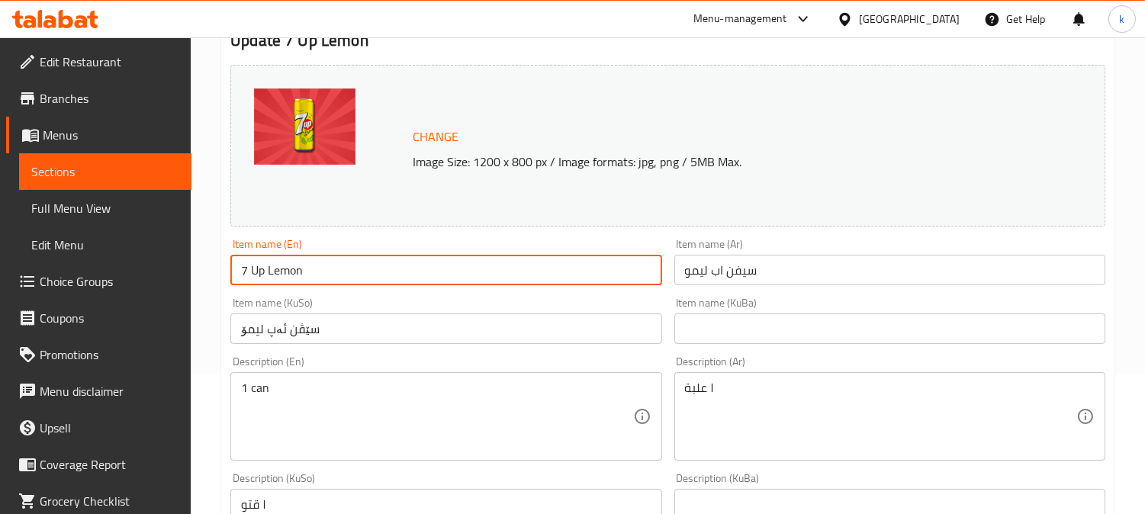
type input "7 Up Lemon"
click at [815, 272] on input "سيفن اب ليمو" at bounding box center [889, 270] width 431 height 31
click at [353, 260] on input "7 Up Lemon" at bounding box center [445, 270] width 431 height 31
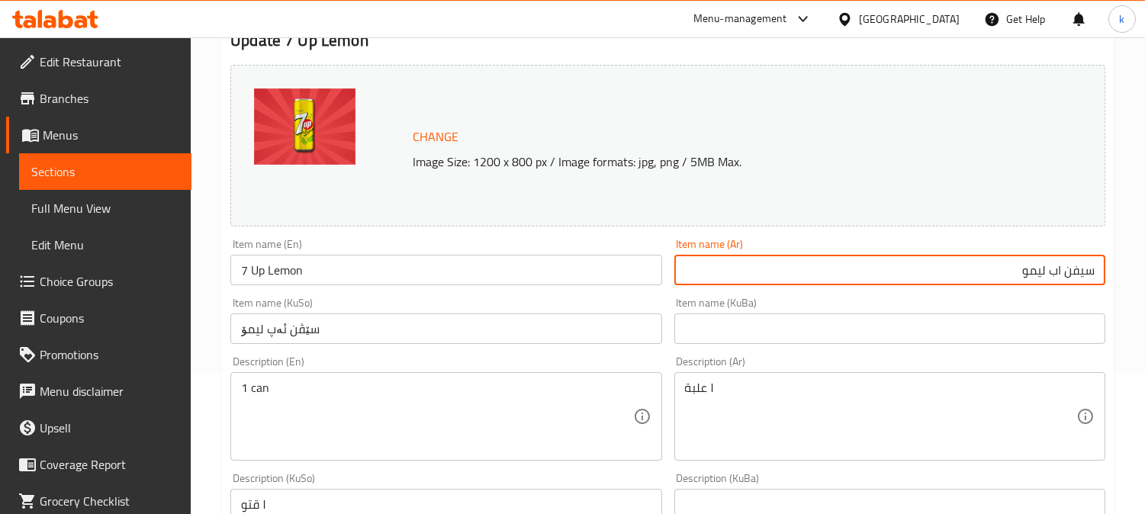
drag, startPoint x: 1053, startPoint y: 273, endPoint x: 1148, endPoint y: 273, distance: 95.4
click at [1145, 273] on html "​ Menu-management [GEOGRAPHIC_DATA] Get Help k Edit Restaurant Branches Menus S…" at bounding box center [572, 116] width 1145 height 514
paste input "ن أ"
type input "سفن أب ليمو"
click at [1035, 316] on input "text" at bounding box center [889, 329] width 431 height 31
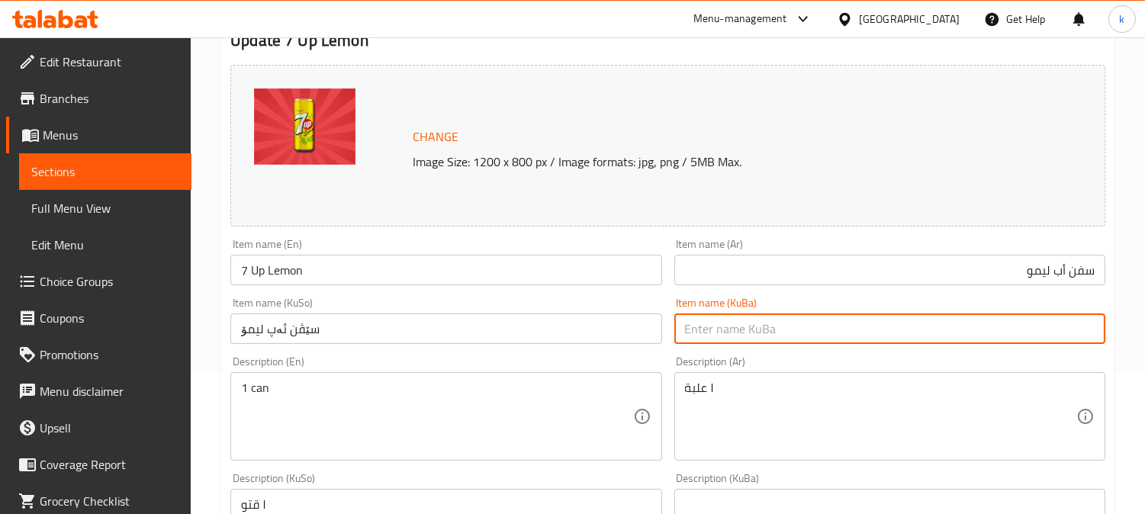
paste input "سێڤن ئاپ"
type input "سێڤن ئاپی لیمۆ"
click at [1032, 336] on input "سێڤن ئاپی لیمۆ" at bounding box center [889, 329] width 431 height 31
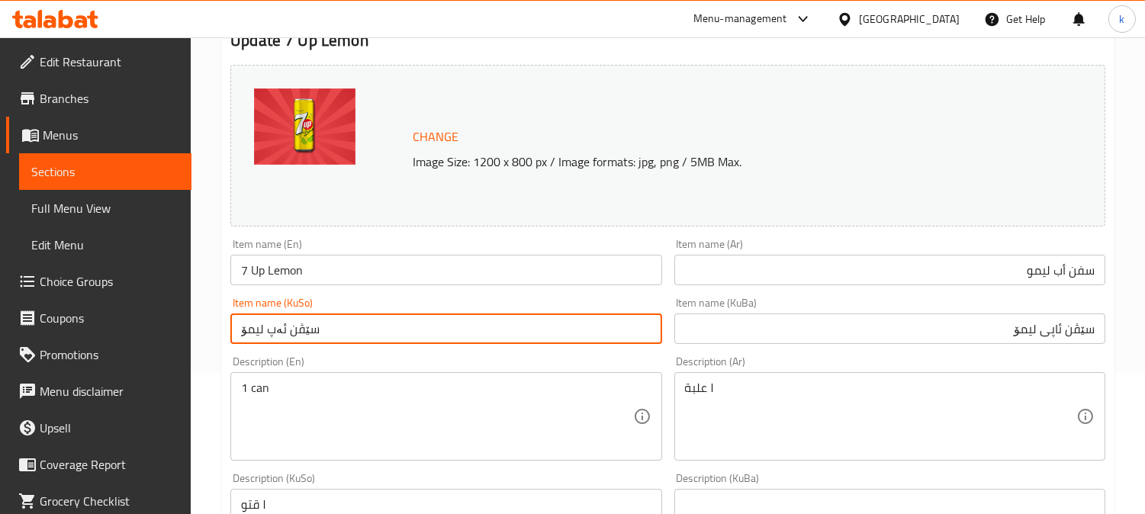
drag, startPoint x: 397, startPoint y: 326, endPoint x: 121, endPoint y: 328, distance: 276.2
click at [121, 328] on div "Edit Restaurant Branches Menus Sections Full Menu View Edit Menu Choice Groups …" at bounding box center [572, 515] width 1145 height 1238
paste input "اپی"
type input "سێڤن ئاپی لیمۆ"
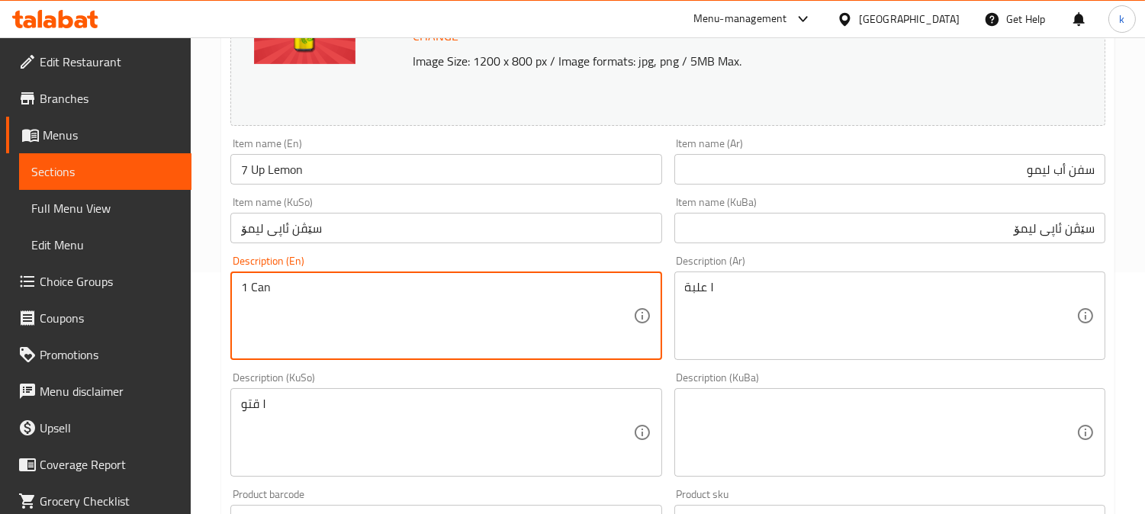
scroll to position [282, 0]
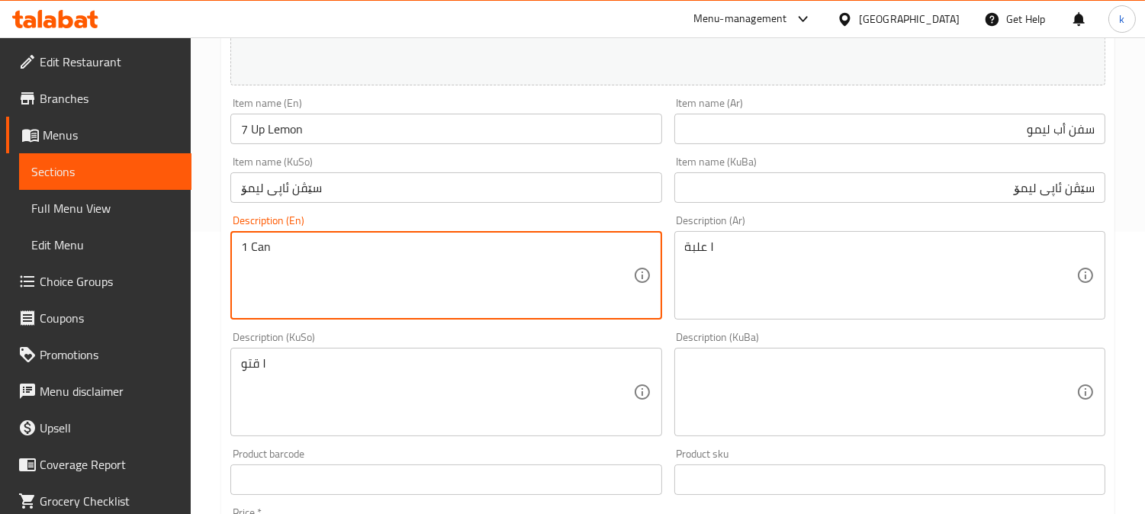
type textarea "1 Can"
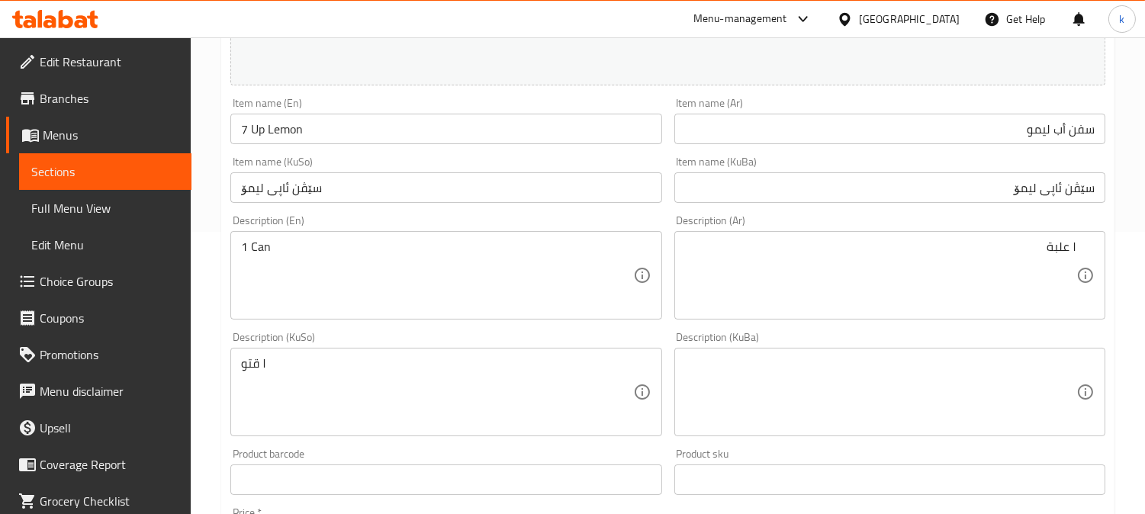
drag, startPoint x: 1082, startPoint y: 244, endPoint x: 1071, endPoint y: 247, distance: 11.1
click at [1071, 247] on div "١ علبة Description (Ar)" at bounding box center [889, 275] width 431 height 89
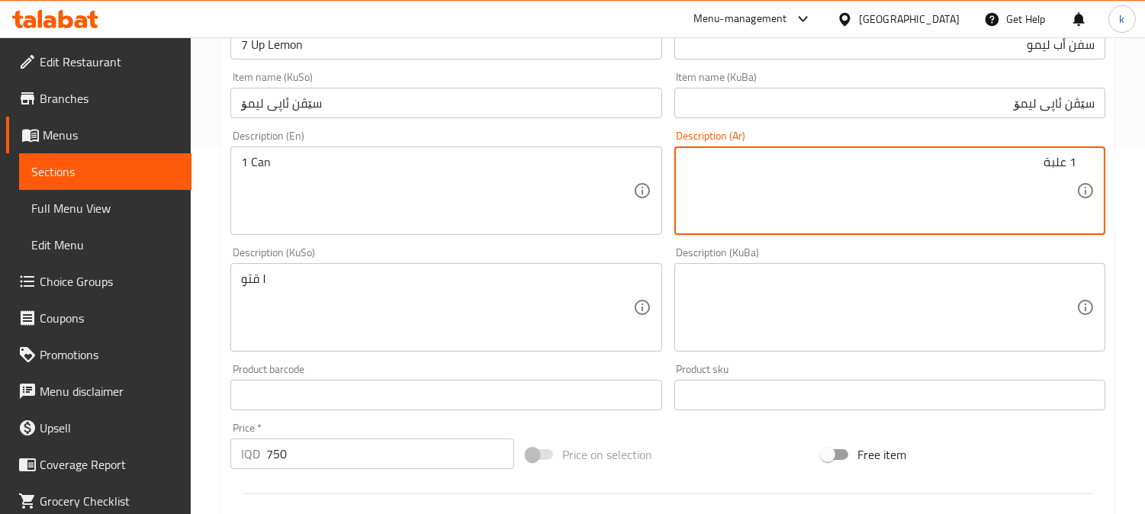
scroll to position [423, 0]
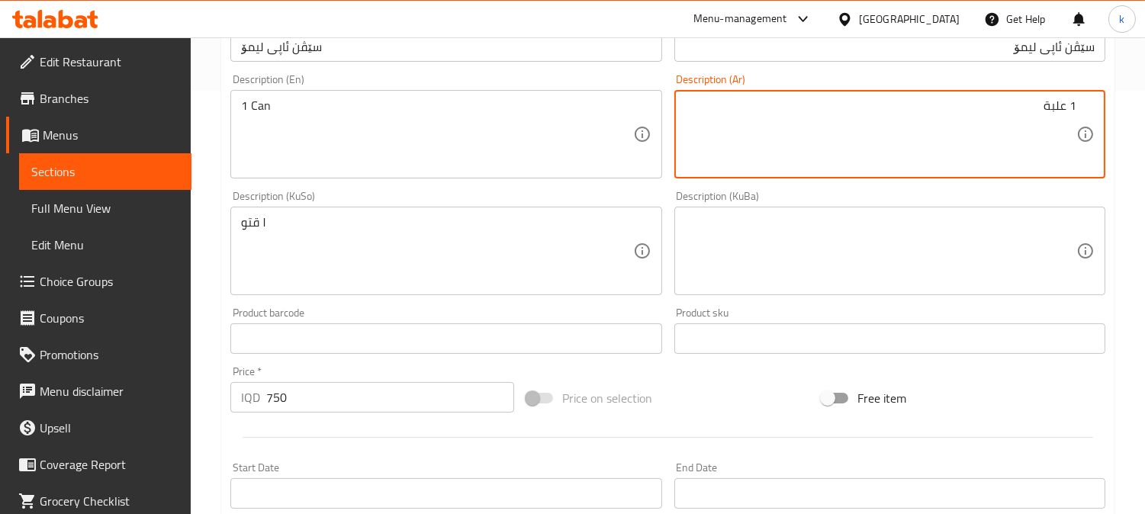
type textarea "1 علبة"
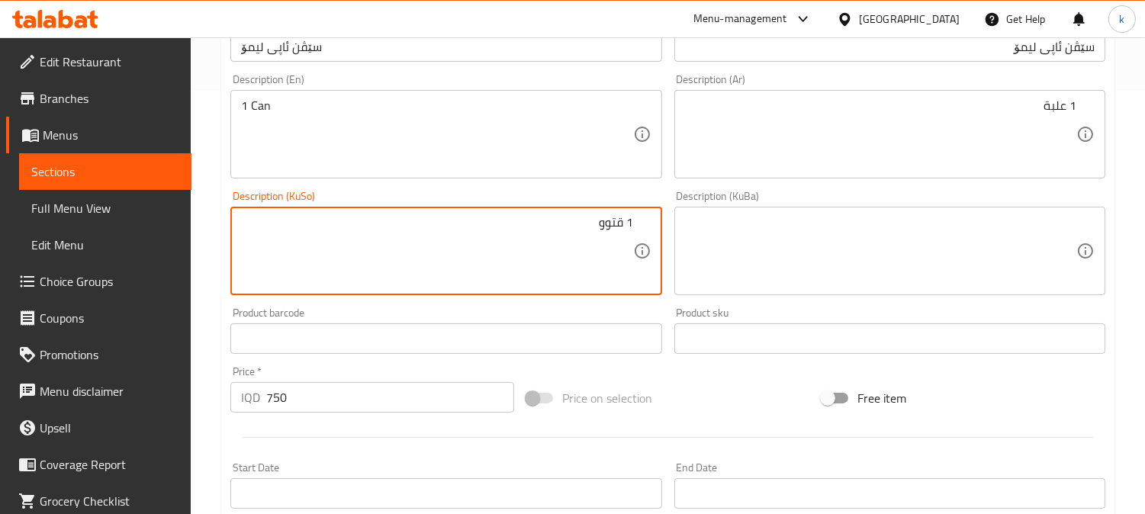
type textarea "1 قتوو"
click at [577, 226] on textarea "1 قتوو" at bounding box center [436, 251] width 391 height 72
click at [850, 242] on textarea at bounding box center [880, 251] width 391 height 72
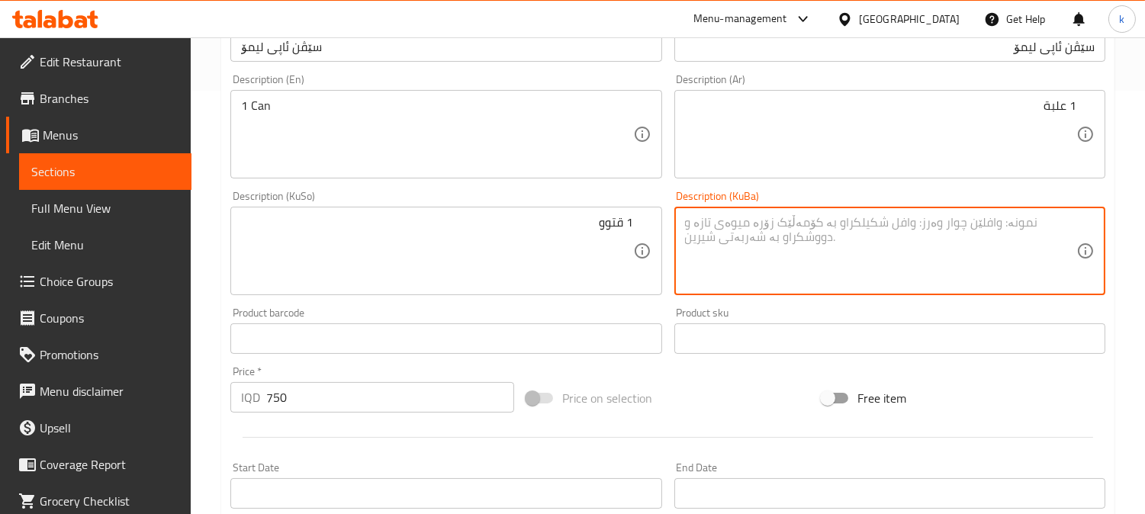
paste textarea "1 قتوو"
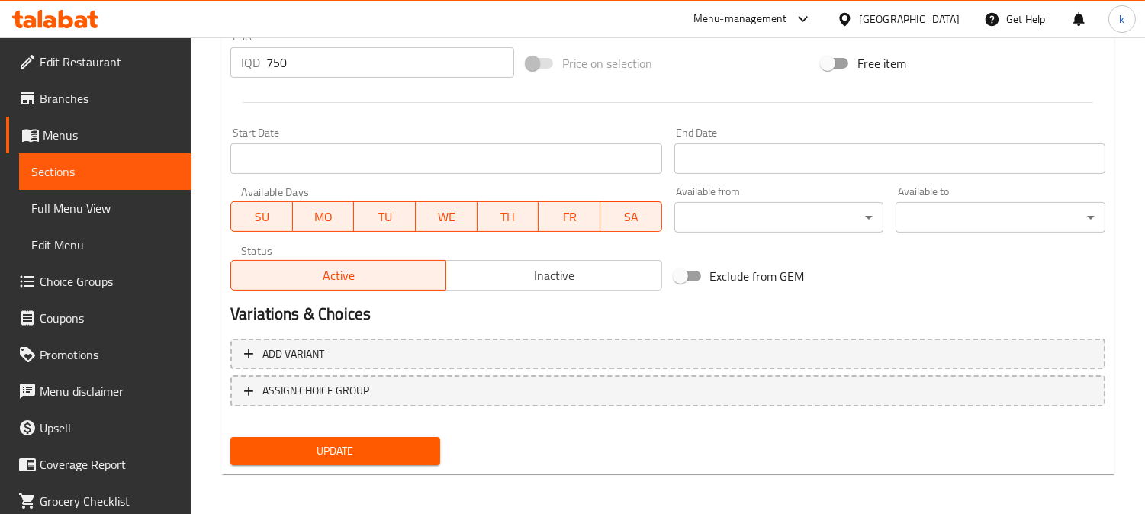
type textarea "1 قتوو"
click at [349, 455] on span "Update" at bounding box center [335, 451] width 185 height 19
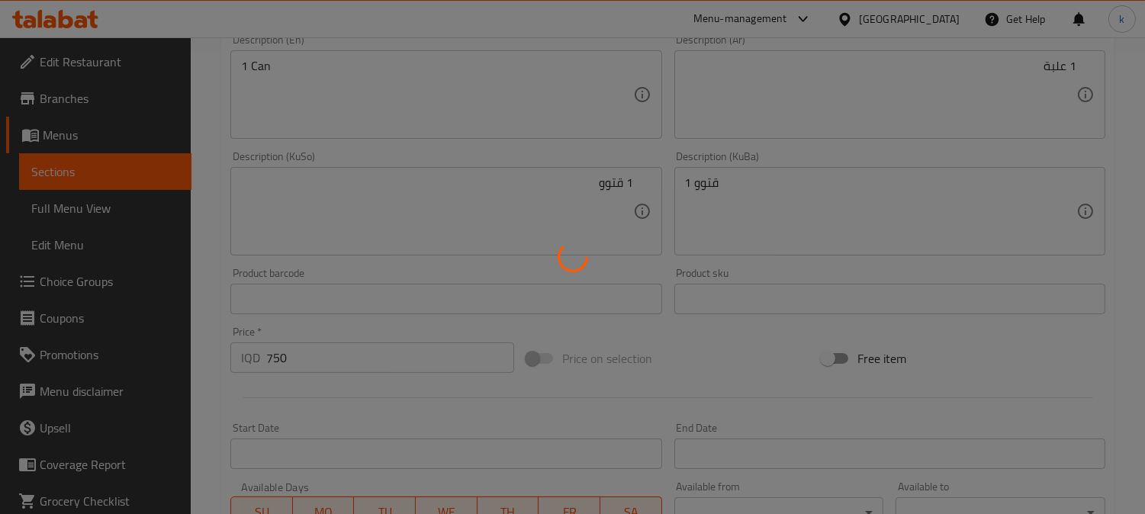
scroll to position [193, 0]
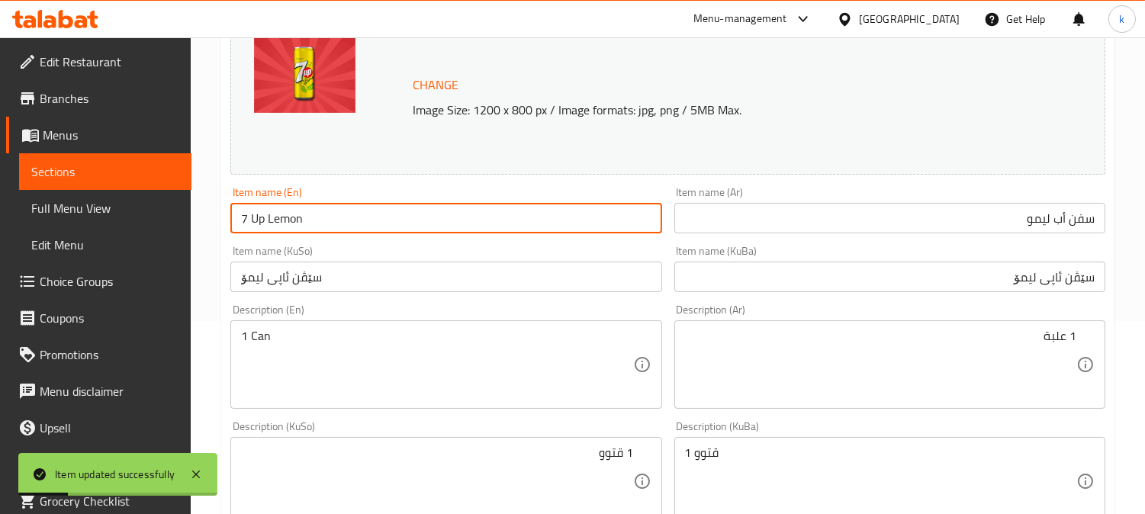
click at [332, 219] on input "7 Up Lemon" at bounding box center [445, 218] width 431 height 31
click at [519, 223] on input "7 Up Lemon" at bounding box center [445, 218] width 431 height 31
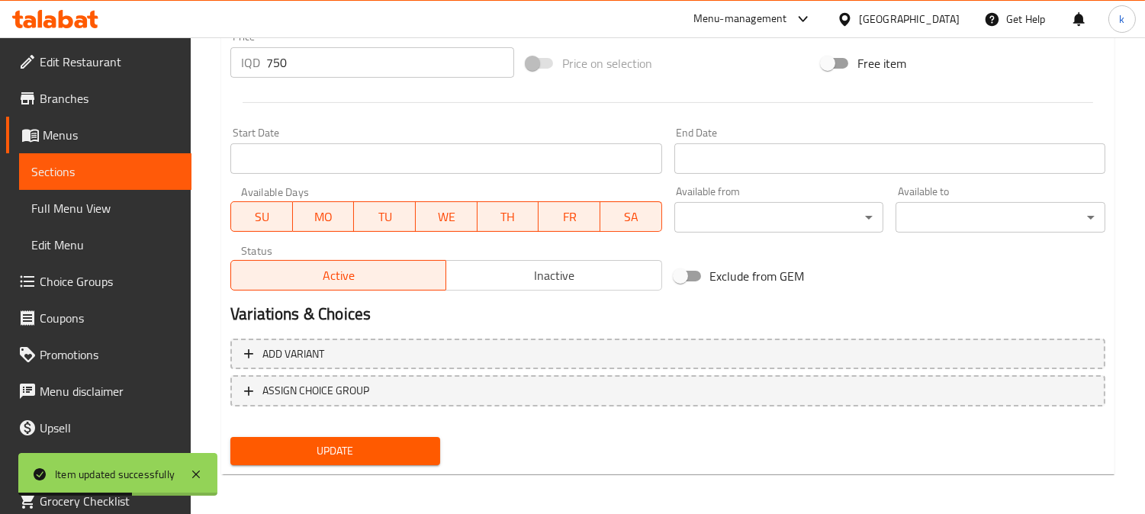
click at [353, 446] on span "Update" at bounding box center [335, 451] width 185 height 19
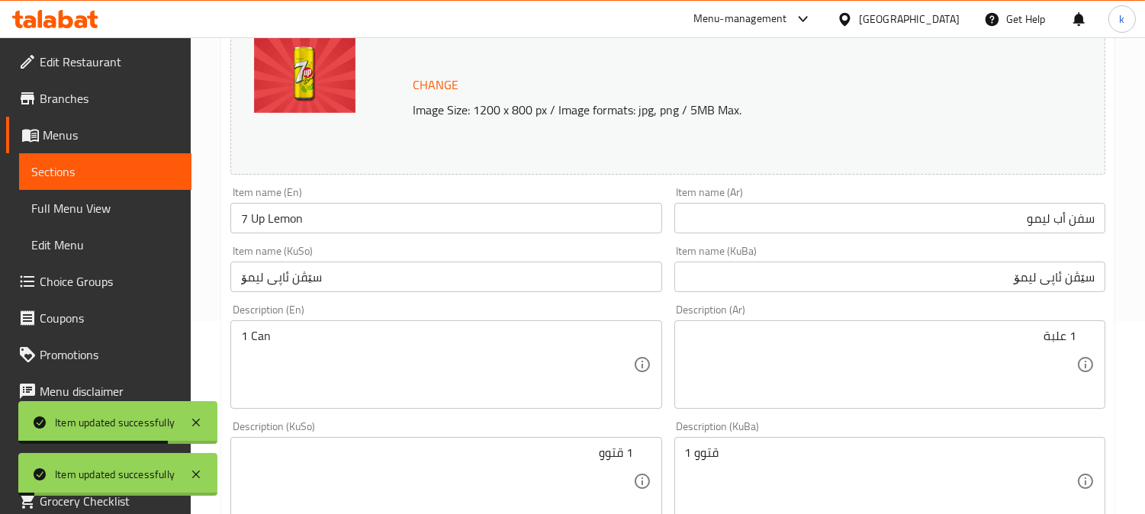
click at [124, 201] on span "Full Menu View" at bounding box center [105, 208] width 148 height 18
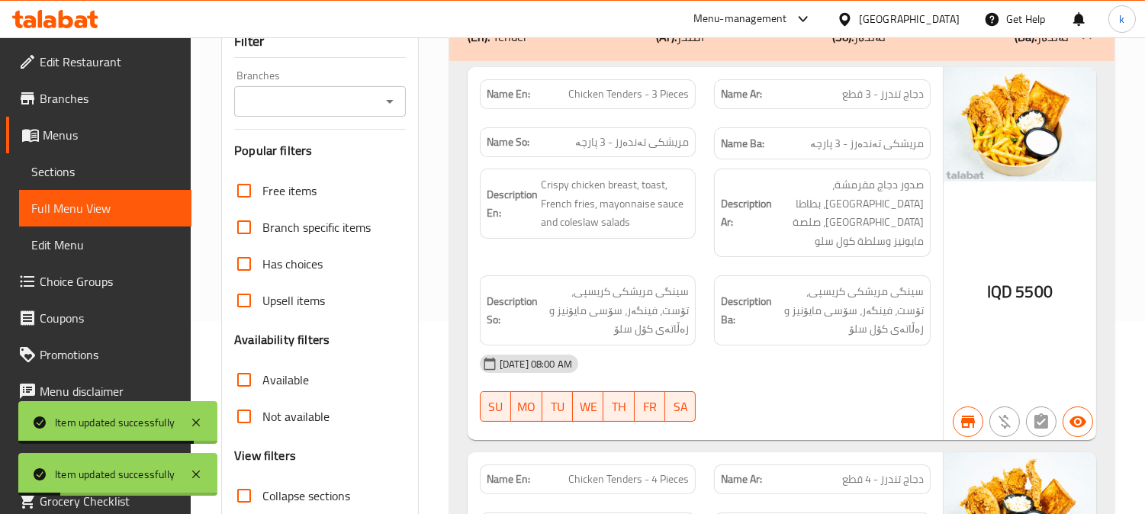
click at [390, 102] on icon "Open" at bounding box center [390, 102] width 8 height 4
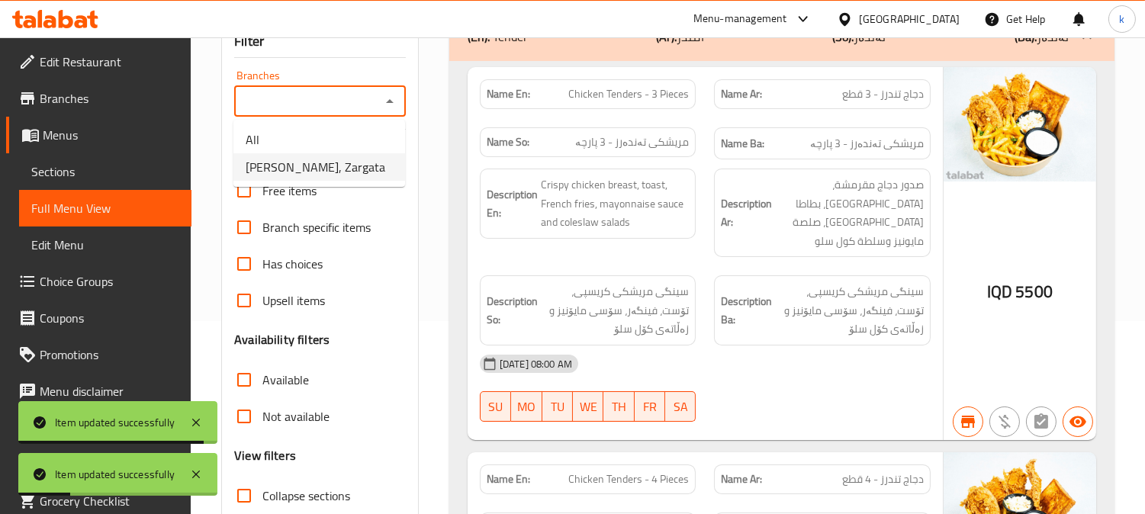
click at [360, 177] on li "[PERSON_NAME], Zargata" at bounding box center [319, 166] width 172 height 27
type input "[PERSON_NAME], Zargata"
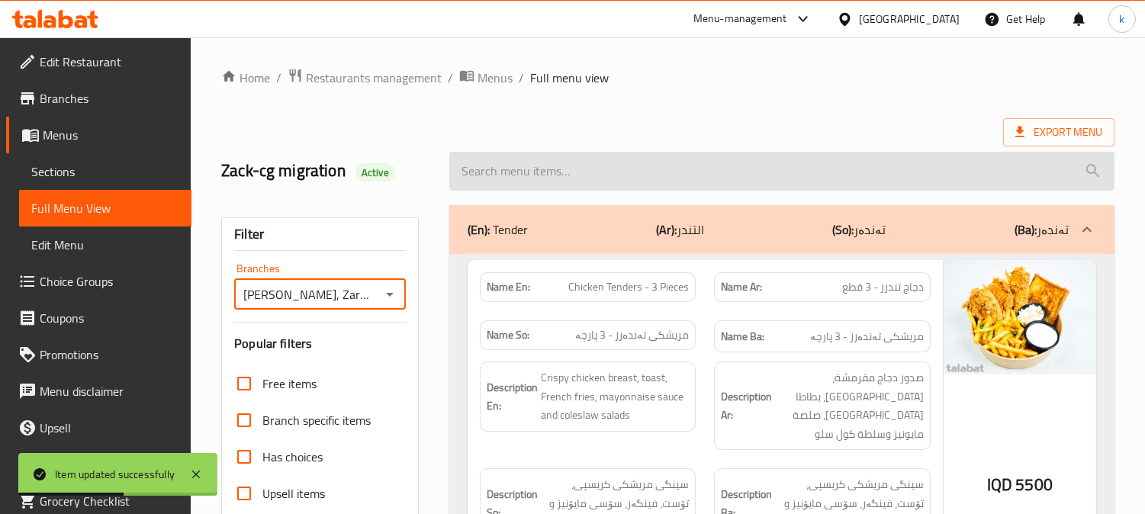
click at [568, 175] on input "search" at bounding box center [781, 171] width 665 height 39
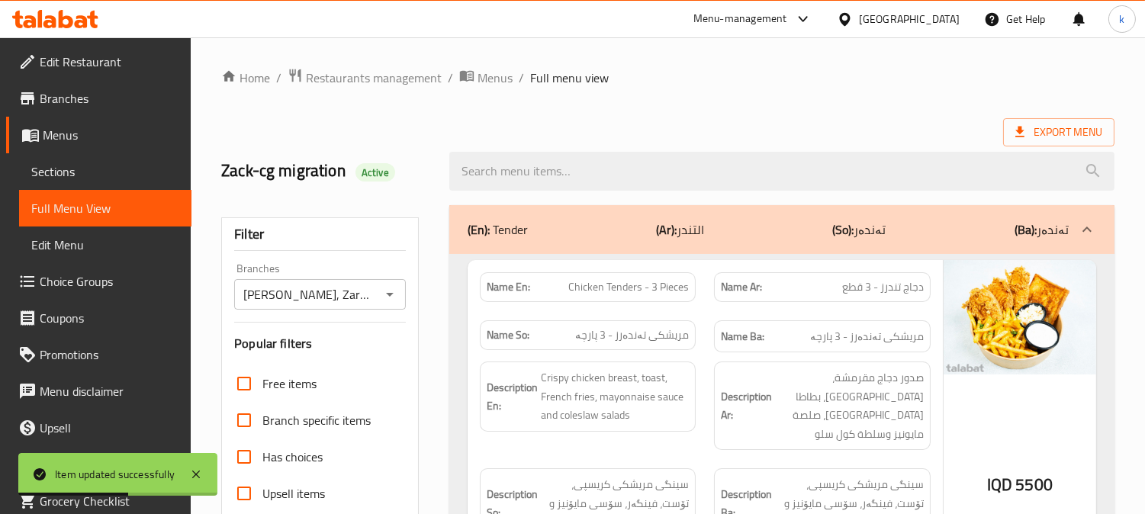
paste input "7 Up Lemon"
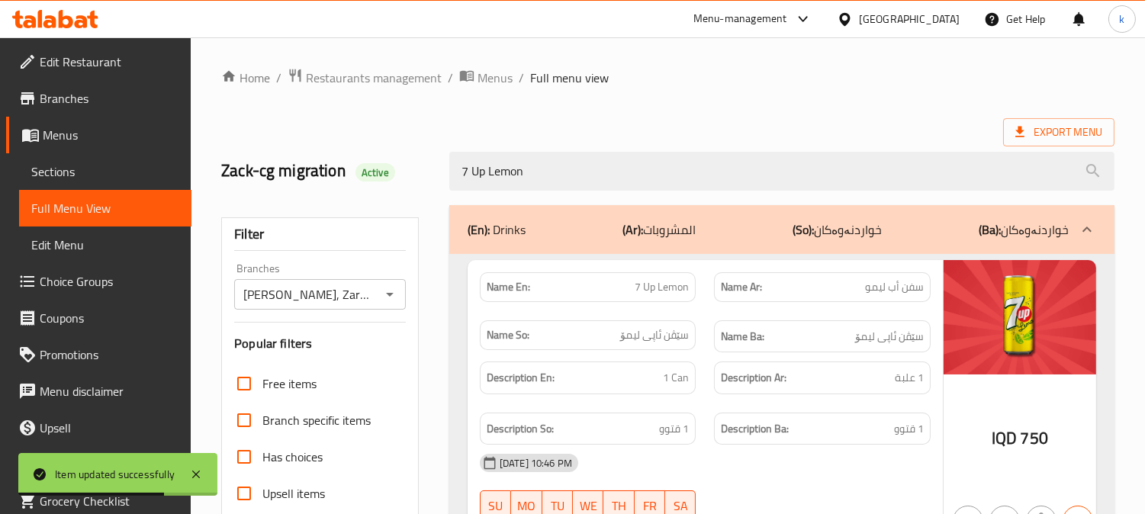
scroll to position [141, 0]
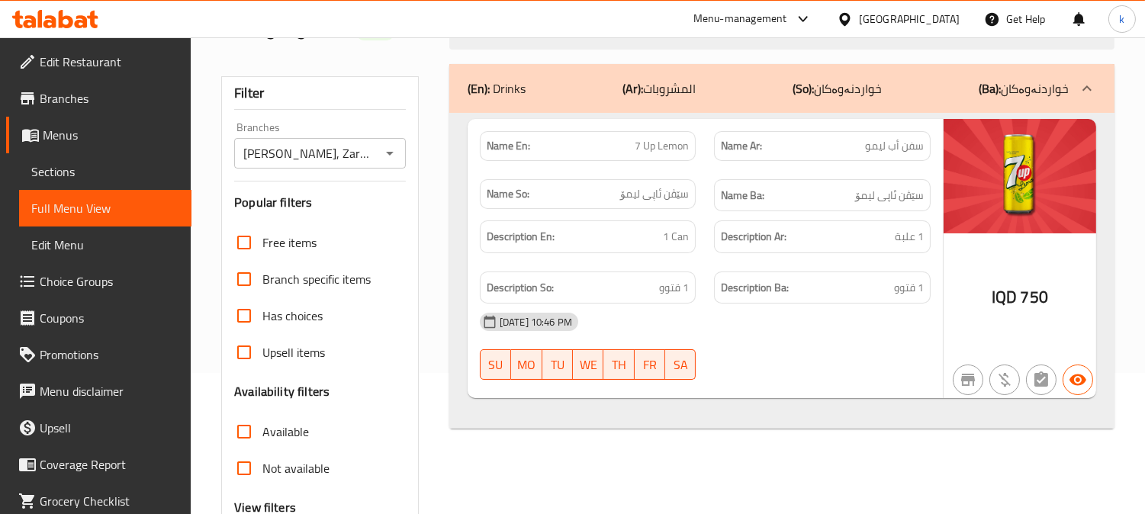
type input "7 Up Lemon"
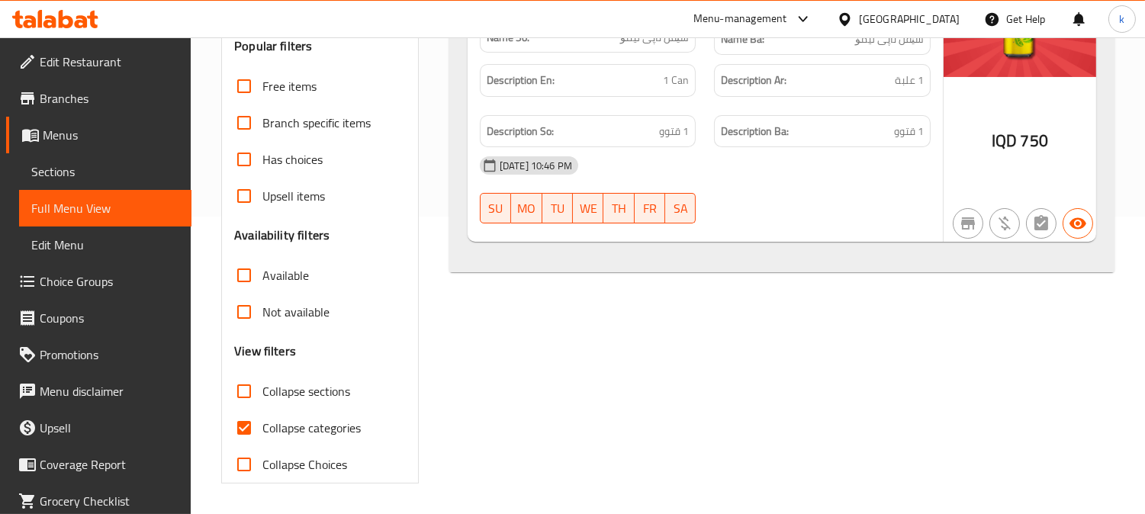
scroll to position [0, 0]
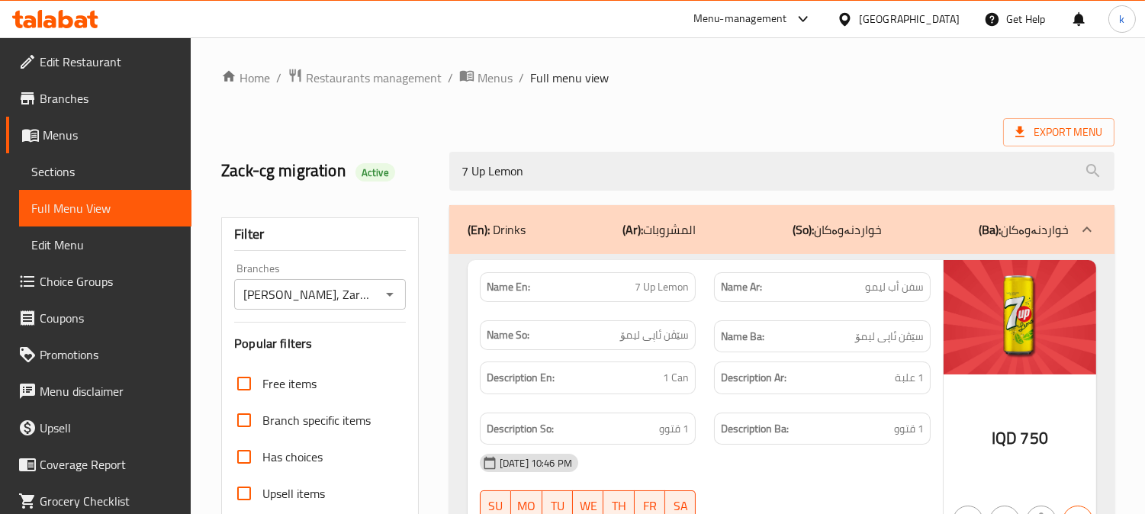
click at [71, 16] on icon at bounding box center [55, 19] width 86 height 18
